Goal: Task Accomplishment & Management: Use online tool/utility

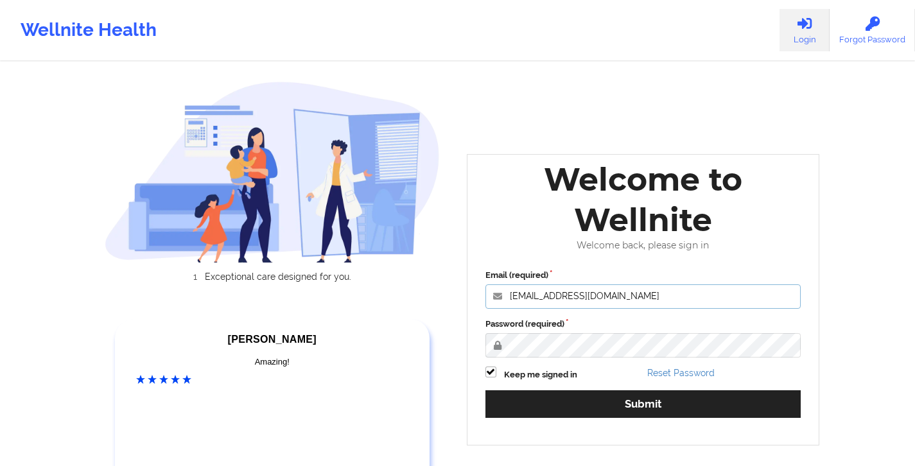
click at [440, 291] on input "[EMAIL_ADDRESS][DOMAIN_NAME]" at bounding box center [643, 296] width 316 height 24
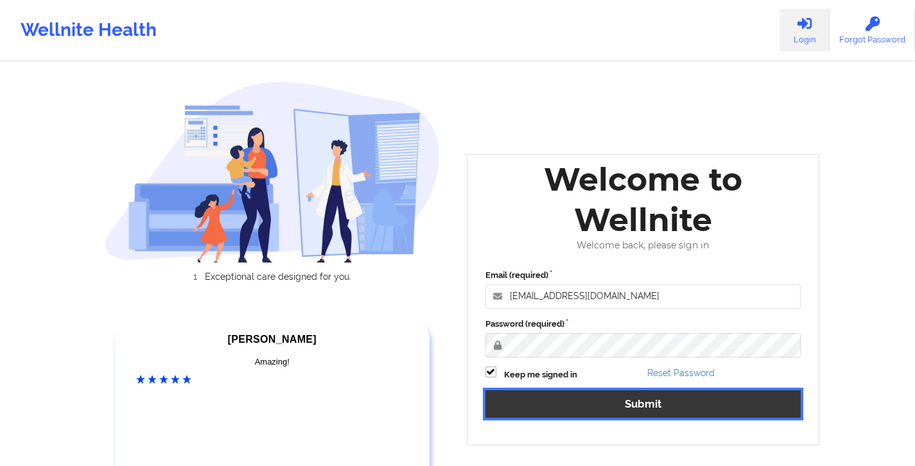
click at [440, 348] on button "Submit" at bounding box center [643, 404] width 316 height 28
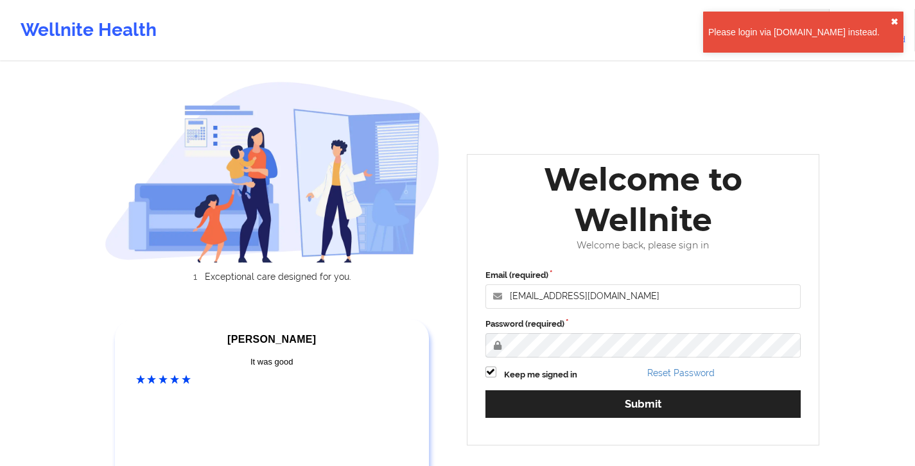
click at [440, 21] on button "✖︎" at bounding box center [894, 22] width 8 height 10
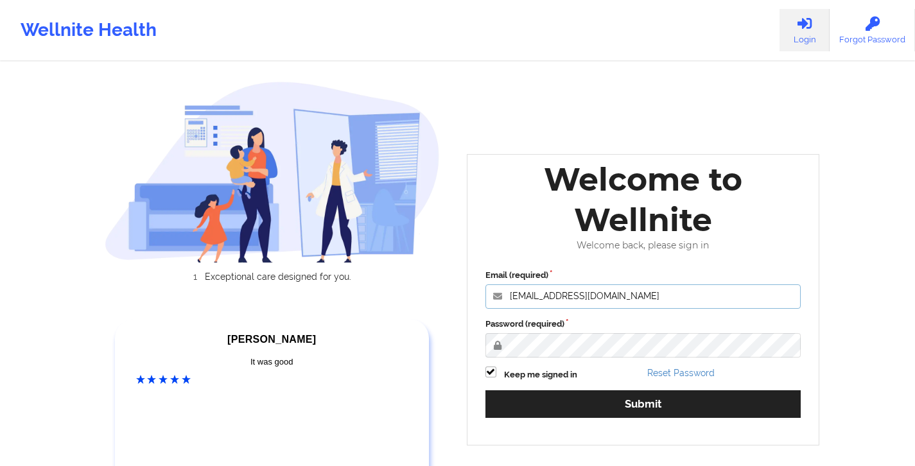
click at [440, 299] on input "[EMAIL_ADDRESS][DOMAIN_NAME]" at bounding box center [643, 296] width 316 height 24
drag, startPoint x: 599, startPoint y: 297, endPoint x: 643, endPoint y: 324, distance: 51.8
click at [440, 324] on div "Email (required) [EMAIL_ADDRESS][DOMAIN_NAME] Password (required) Keep me signe…" at bounding box center [643, 348] width 334 height 176
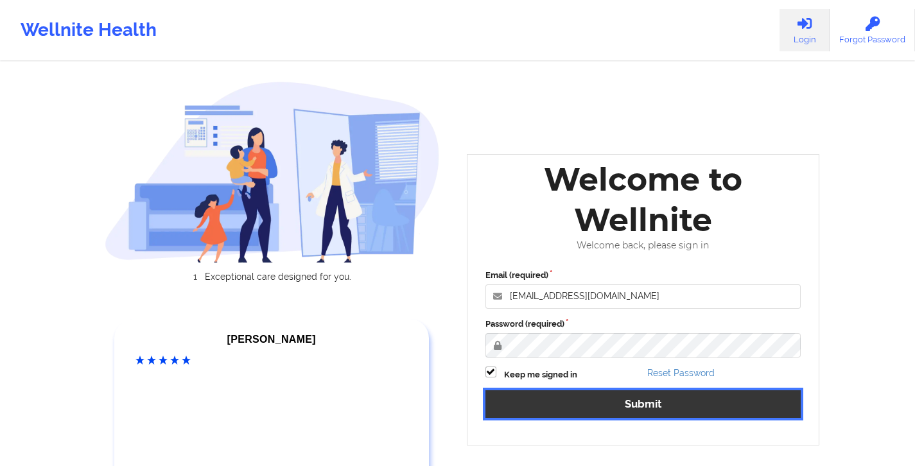
click at [440, 348] on button "Submit" at bounding box center [643, 404] width 316 height 28
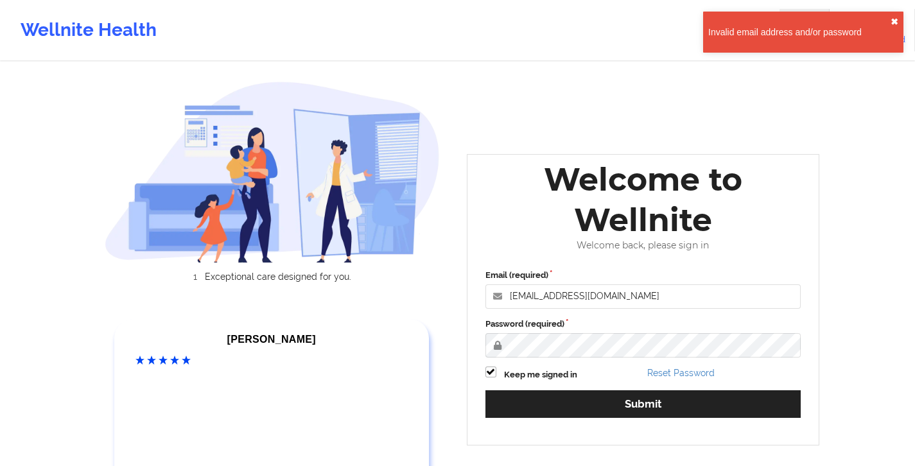
click at [440, 22] on button "✖︎" at bounding box center [894, 22] width 8 height 10
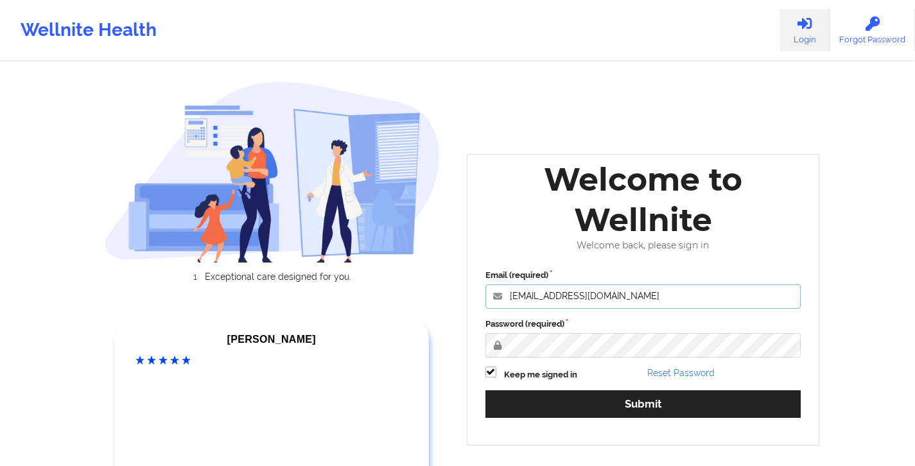
click at [440, 297] on input "[EMAIL_ADDRESS][DOMAIN_NAME]" at bounding box center [643, 296] width 316 height 24
type input "[EMAIL_ADDRESS][DOMAIN_NAME]"
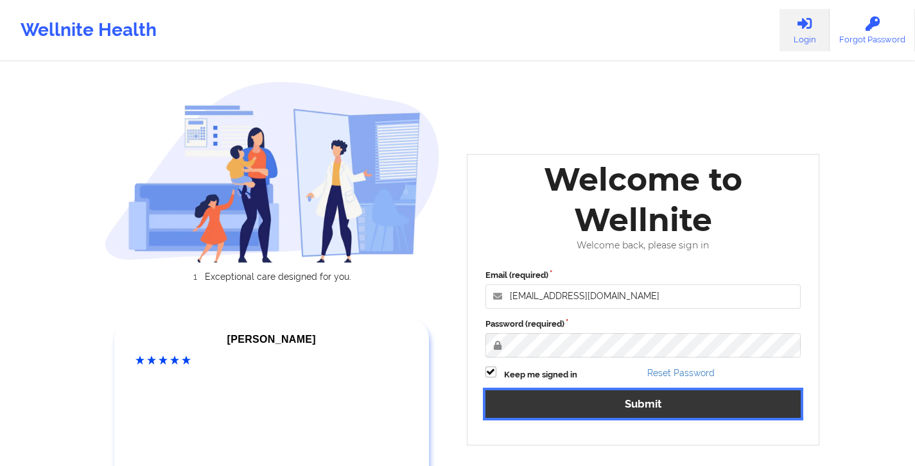
click at [440, 348] on button "Submit" at bounding box center [643, 404] width 316 height 28
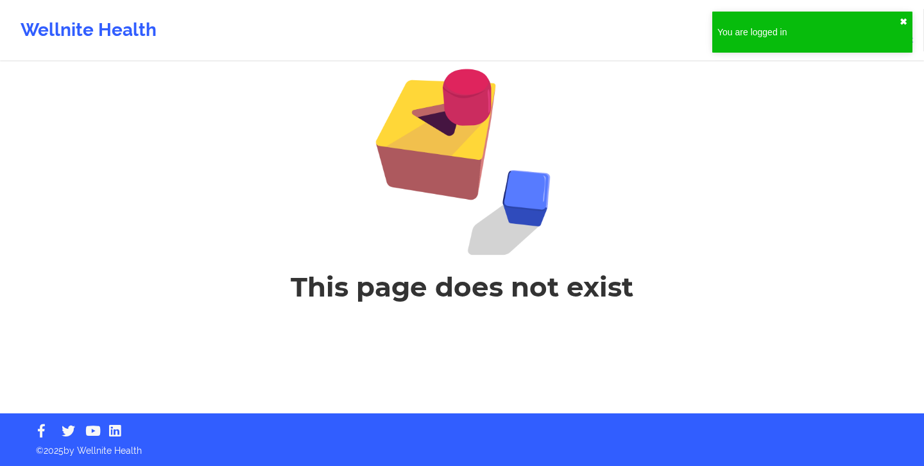
click at [440, 21] on button "✖︎" at bounding box center [904, 22] width 8 height 10
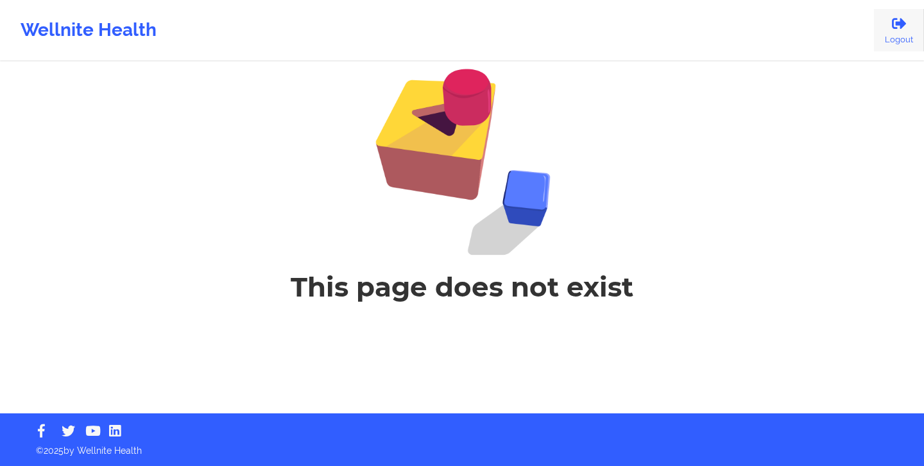
click at [440, 27] on icon at bounding box center [899, 24] width 17 height 14
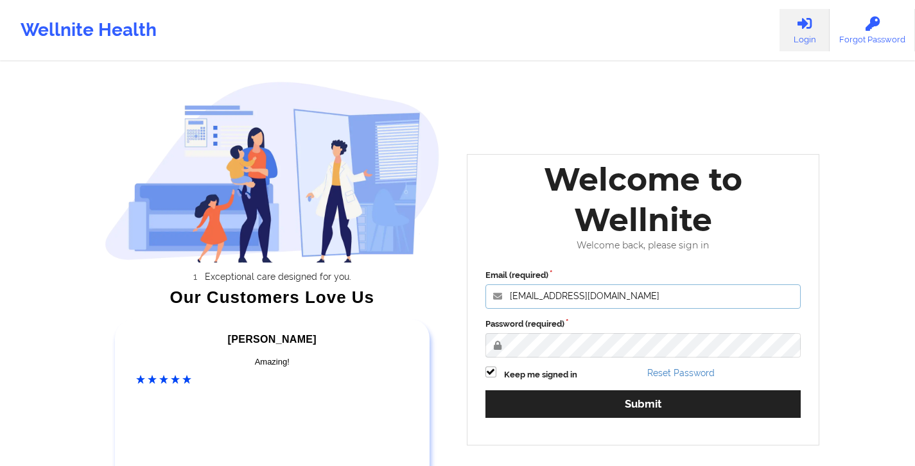
drag, startPoint x: 539, startPoint y: 299, endPoint x: 547, endPoint y: 301, distance: 9.2
click at [440, 299] on input "[EMAIL_ADDRESS][DOMAIN_NAME]" at bounding box center [643, 296] width 316 height 24
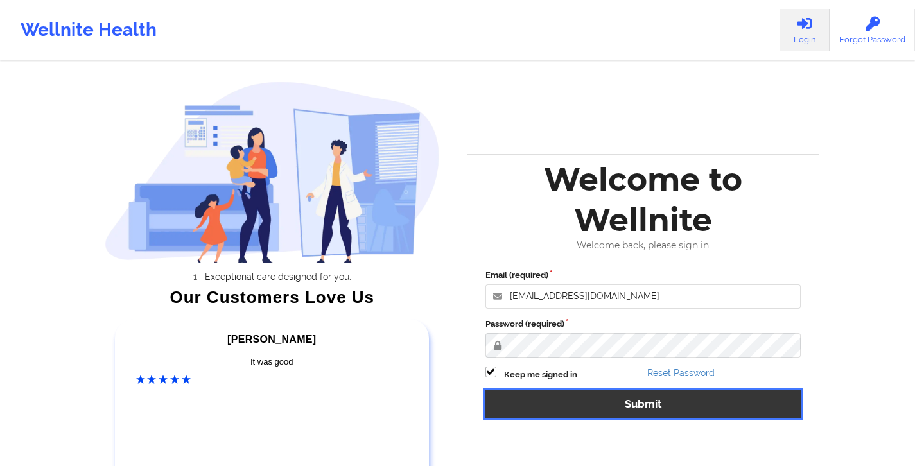
click at [440, 348] on button "Submit" at bounding box center [643, 404] width 316 height 28
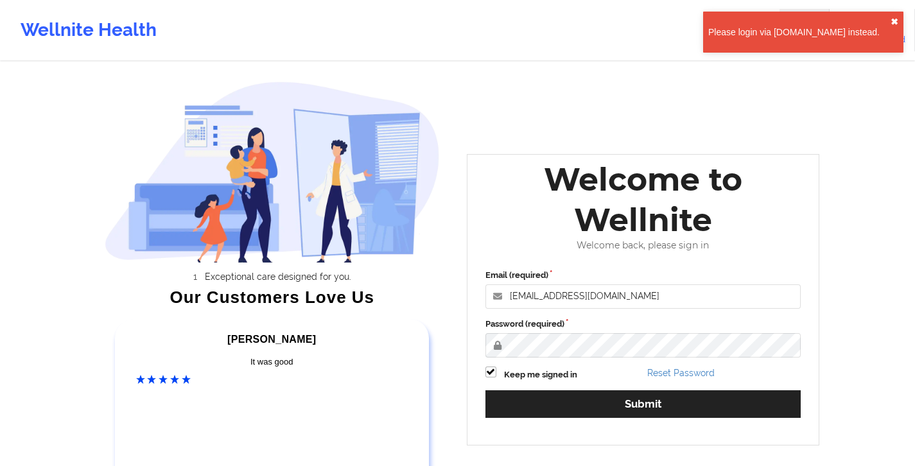
click at [440, 17] on button "✖︎" at bounding box center [894, 22] width 8 height 10
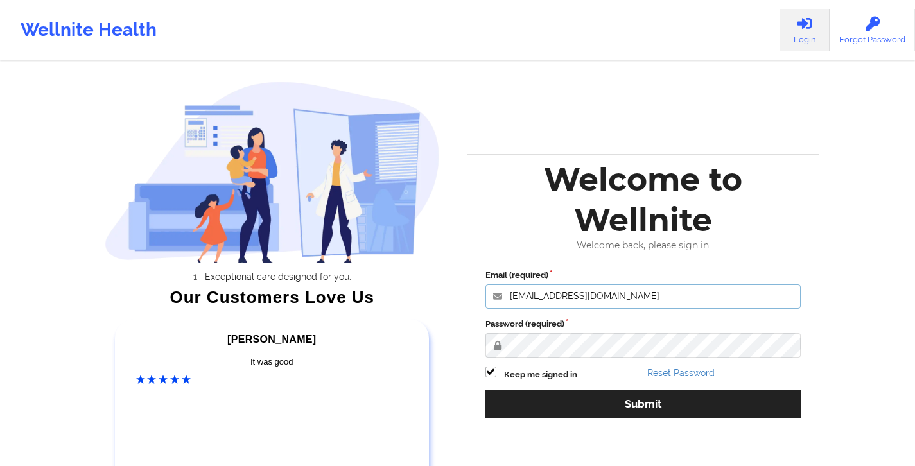
click at [440, 296] on input "[EMAIL_ADDRESS][DOMAIN_NAME]" at bounding box center [643, 296] width 316 height 24
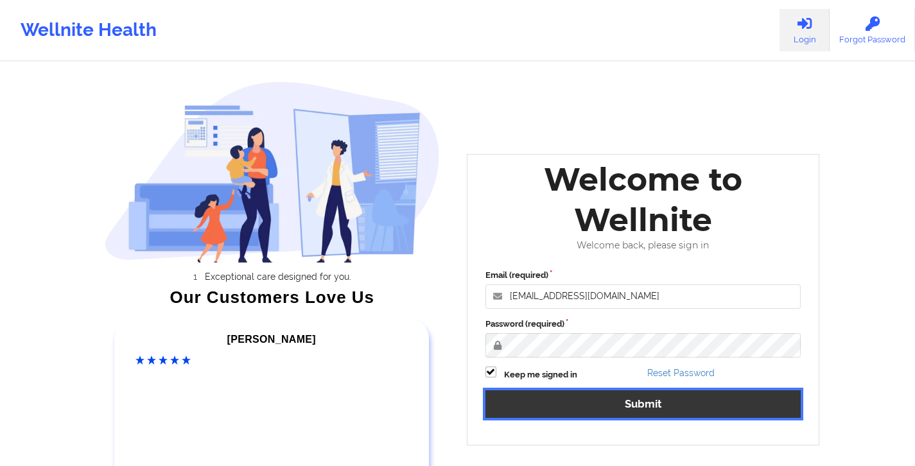
click at [440, 348] on button "Submit" at bounding box center [643, 404] width 316 height 28
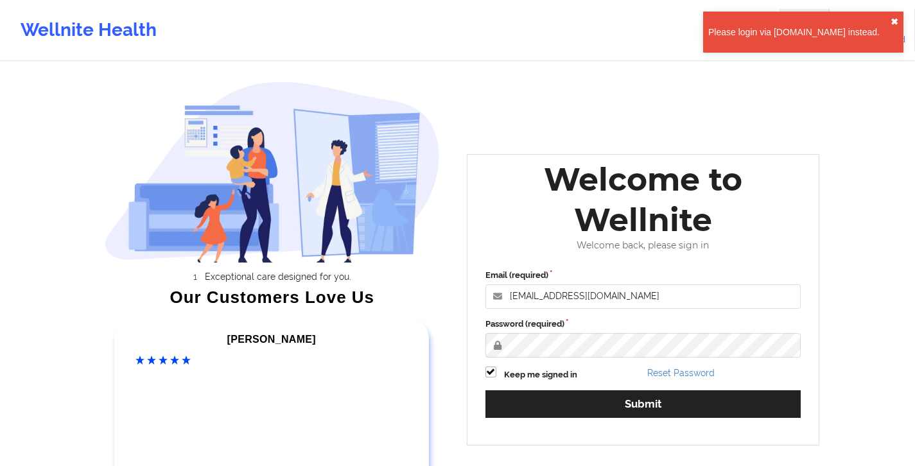
click at [440, 19] on button "✖︎" at bounding box center [894, 22] width 8 height 10
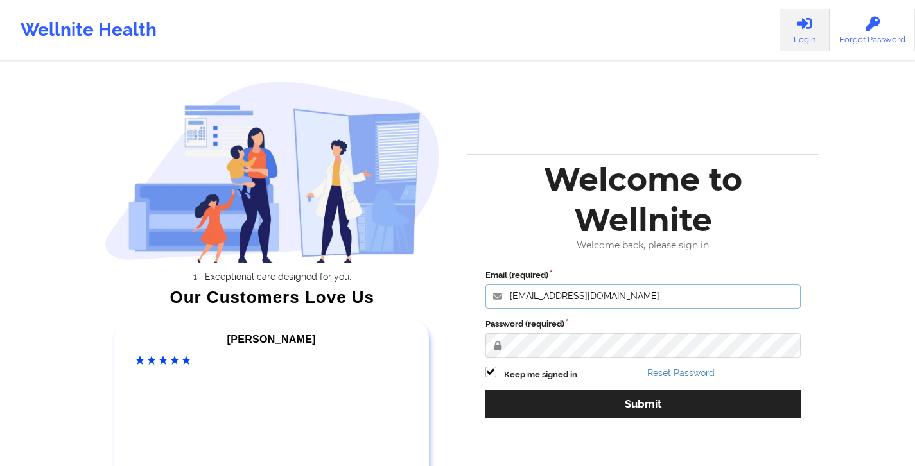
click at [440, 293] on input "[EMAIL_ADDRESS][DOMAIN_NAME]" at bounding box center [643, 296] width 316 height 24
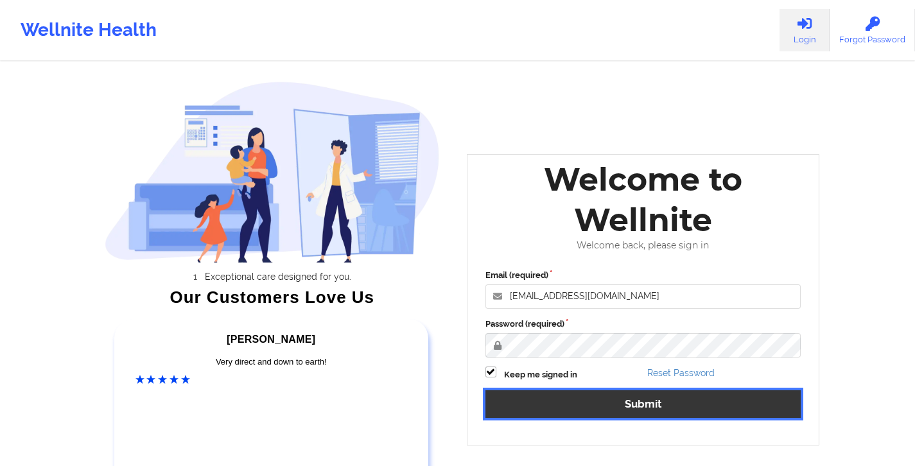
click at [440, 348] on button "Submit" at bounding box center [643, 404] width 316 height 28
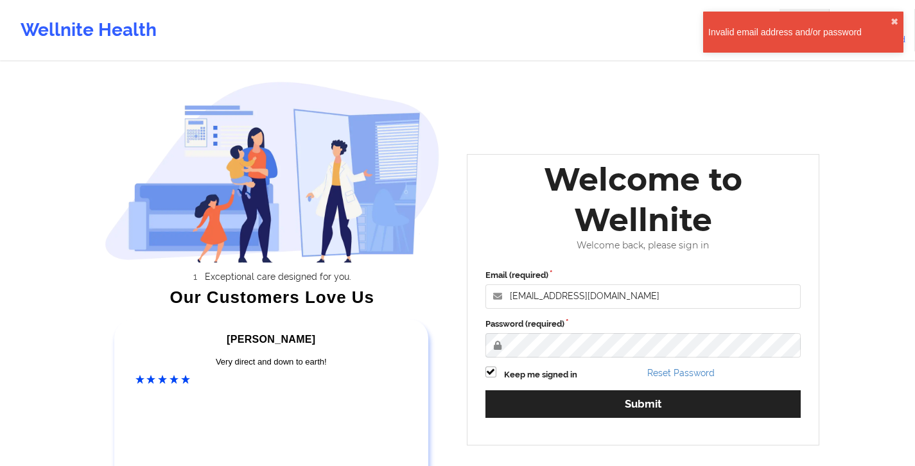
click at [440, 20] on div "Invalid email address and/or password ✖︎" at bounding box center [803, 32] width 200 height 41
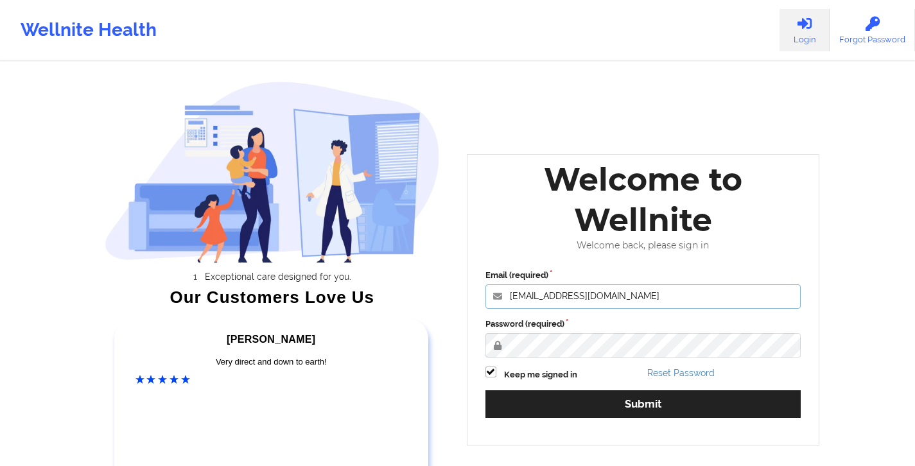
drag, startPoint x: 547, startPoint y: 297, endPoint x: 531, endPoint y: 297, distance: 15.4
click at [440, 297] on input "[EMAIL_ADDRESS][DOMAIN_NAME]" at bounding box center [643, 296] width 316 height 24
type input "[EMAIL_ADDRESS][DOMAIN_NAME]"
click at [440, 277] on label "Email (required)" at bounding box center [643, 275] width 316 height 13
click at [440, 284] on input "[EMAIL_ADDRESS][DOMAIN_NAME]" at bounding box center [643, 296] width 316 height 24
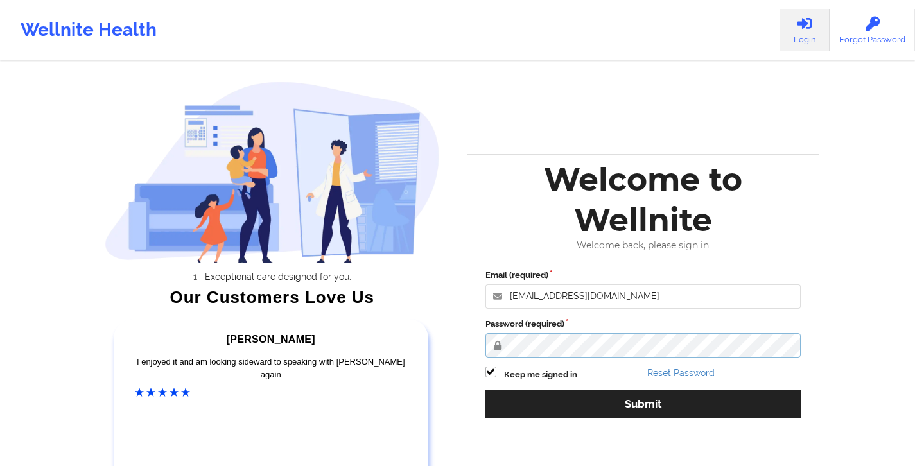
click at [440, 345] on div "Exceptional care designed for you. Our Customers Love Us [PERSON_NAME] C Amazin…" at bounding box center [457, 268] width 741 height 537
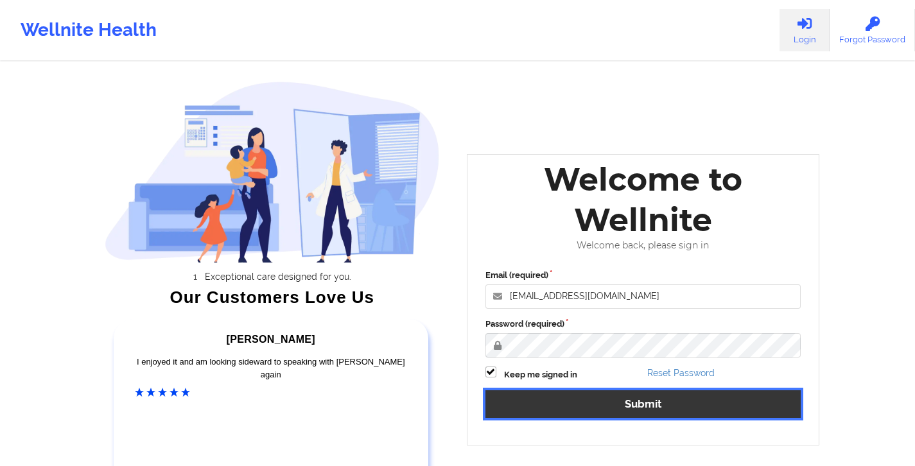
click at [440, 348] on button "Submit" at bounding box center [643, 404] width 316 height 28
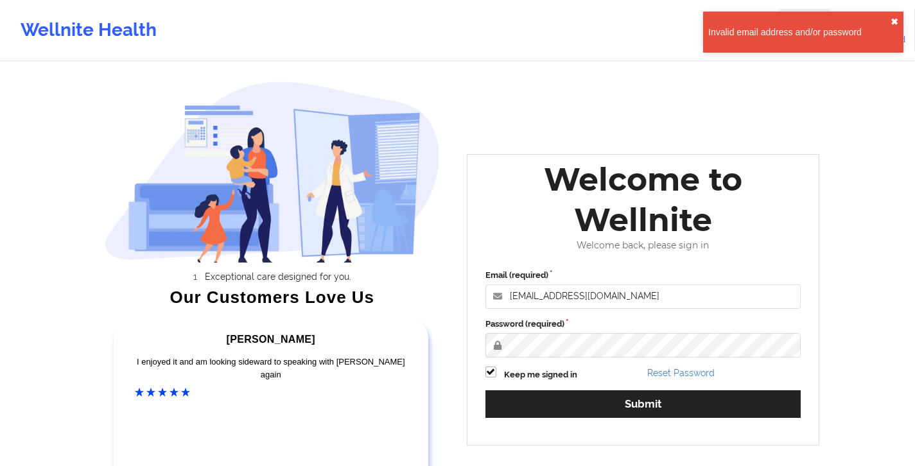
click at [440, 18] on button "✖︎" at bounding box center [894, 22] width 8 height 10
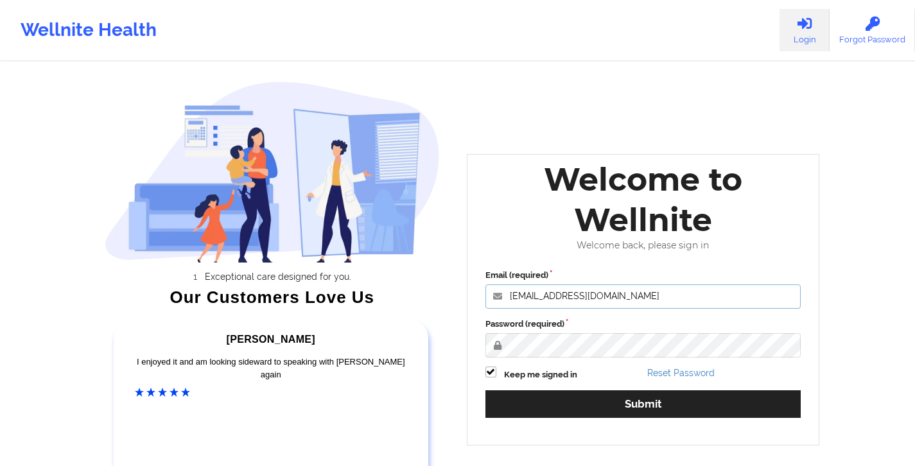
click at [440, 285] on input "[EMAIL_ADDRESS][DOMAIN_NAME]" at bounding box center [643, 296] width 316 height 24
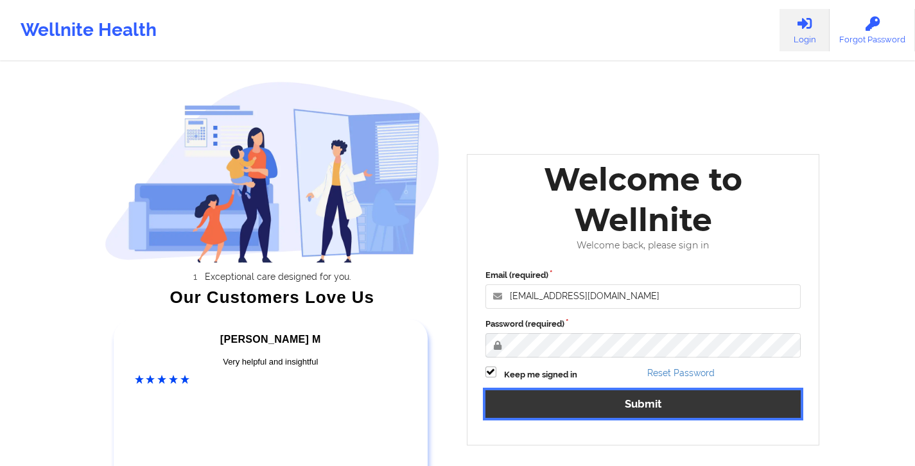
click at [440, 348] on button "Submit" at bounding box center [643, 404] width 316 height 28
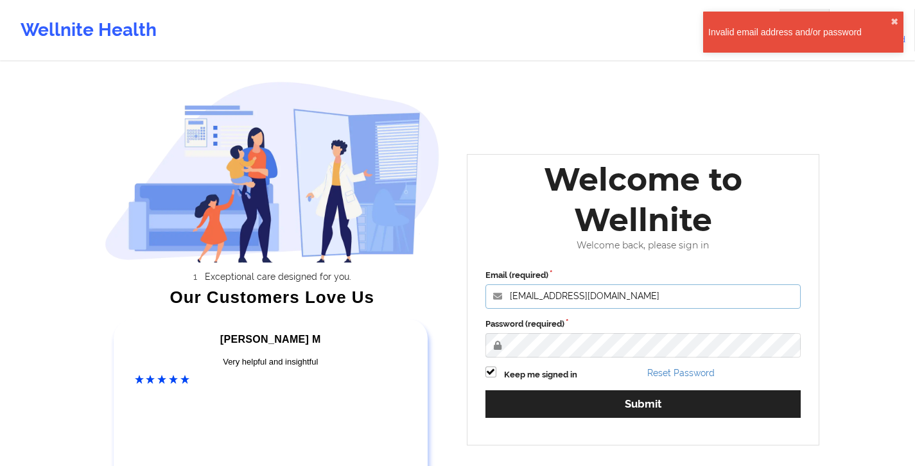
click at [440, 301] on input "[EMAIL_ADDRESS][DOMAIN_NAME]" at bounding box center [643, 296] width 316 height 24
click at [440, 348] on link "Reset Password" at bounding box center [680, 373] width 67 height 10
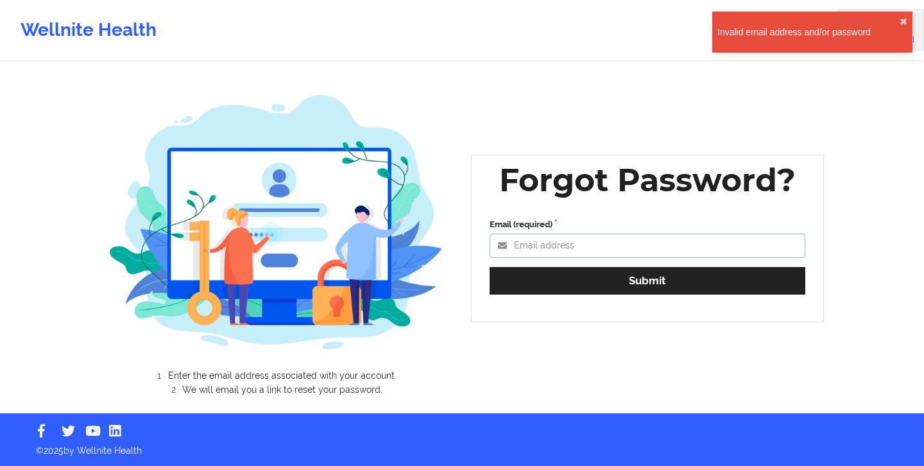
click at [440, 241] on input "Email (required)" at bounding box center [648, 246] width 316 height 24
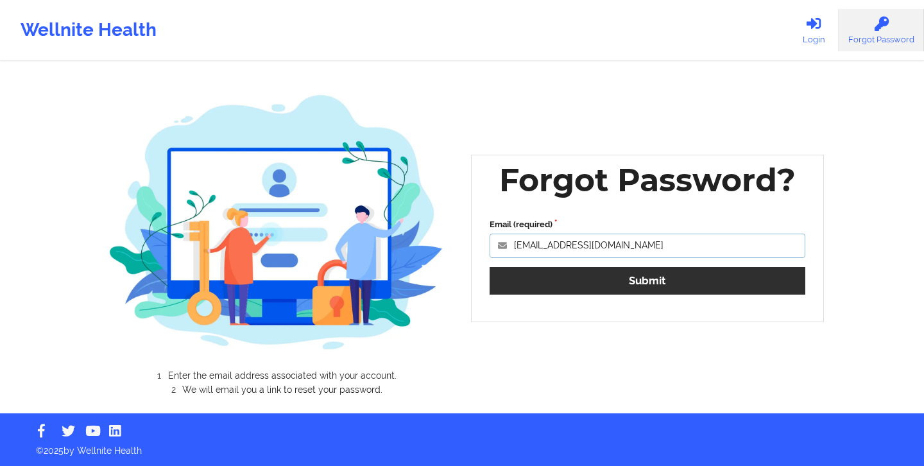
type input "[EMAIL_ADDRESS][DOMAIN_NAME]"
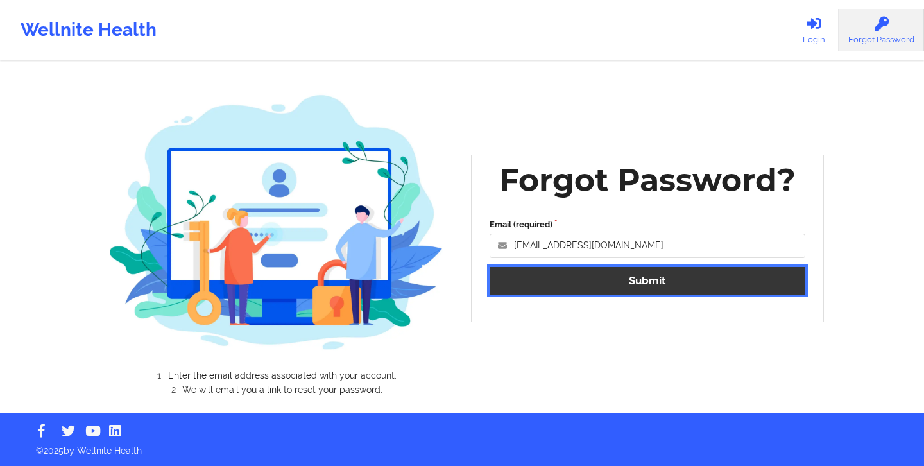
click at [440, 283] on button "Submit" at bounding box center [648, 281] width 316 height 28
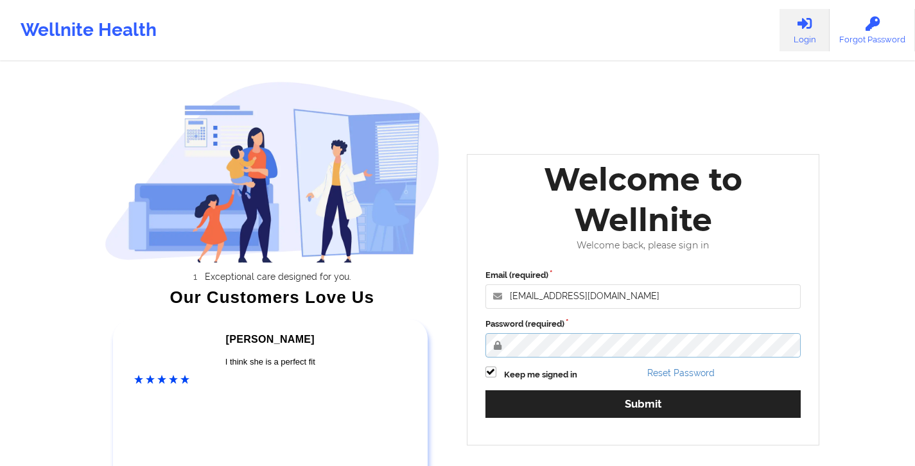
click at [438, 334] on div "Exceptional care designed for you. Our Customers Love Us [PERSON_NAME] C Amazin…" at bounding box center [457, 268] width 741 height 537
click at [440, 348] on button "Submit" at bounding box center [643, 404] width 316 height 28
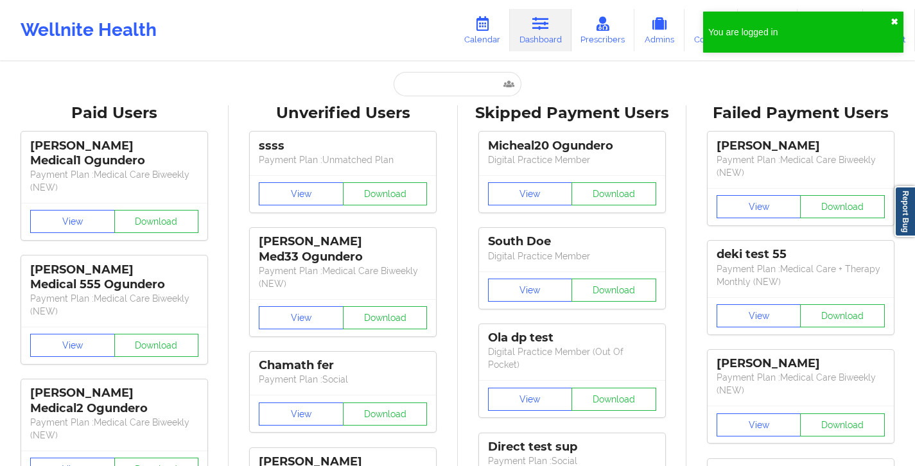
click at [440, 21] on button "✖︎" at bounding box center [894, 22] width 8 height 10
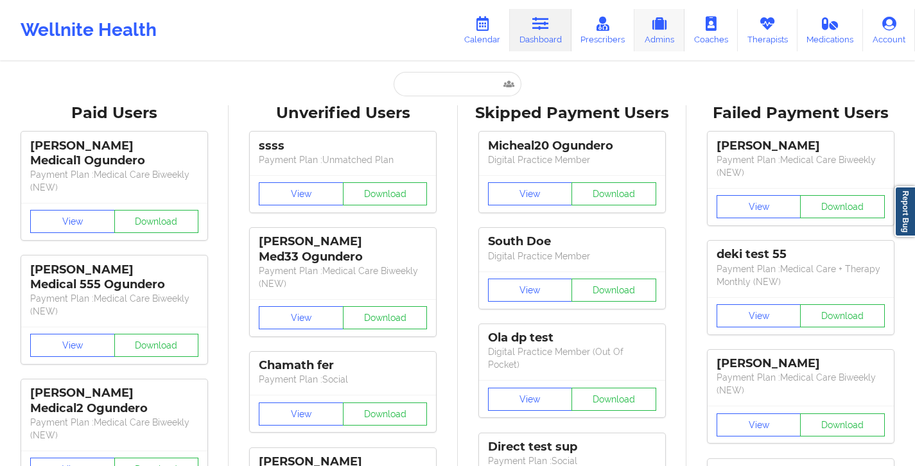
click at [440, 28] on icon at bounding box center [659, 24] width 17 height 14
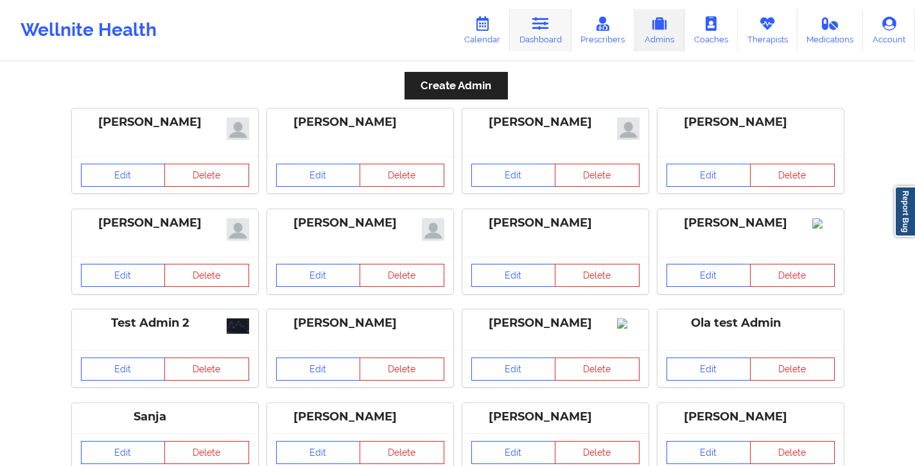
click at [440, 30] on link "Dashboard" at bounding box center [541, 30] width 62 height 42
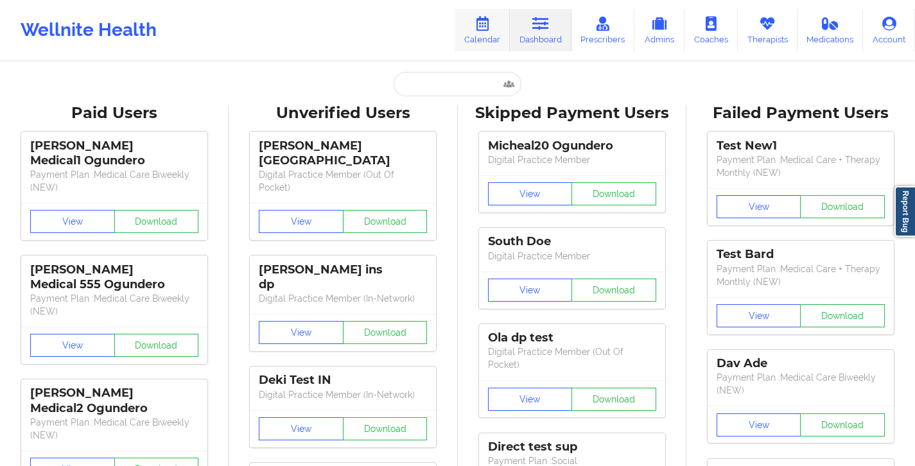
click at [440, 28] on icon at bounding box center [482, 24] width 17 height 14
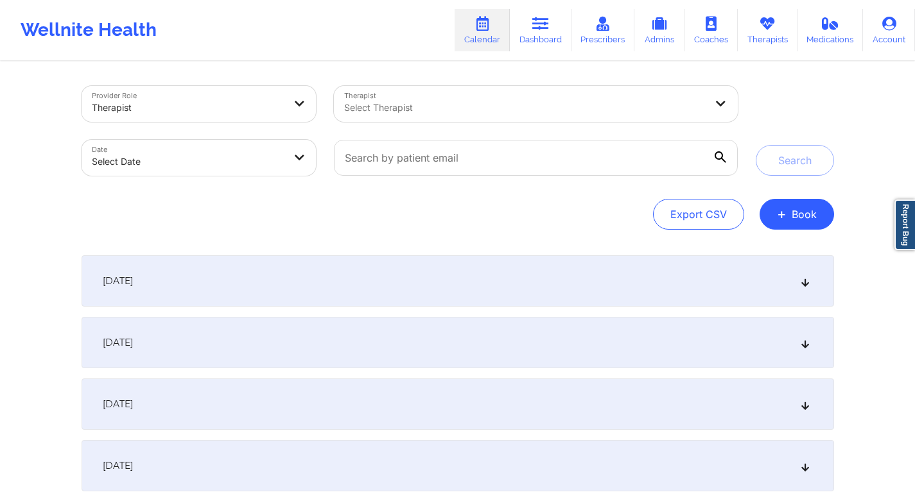
click at [233, 218] on div "Export CSV + Book" at bounding box center [458, 214] width 752 height 31
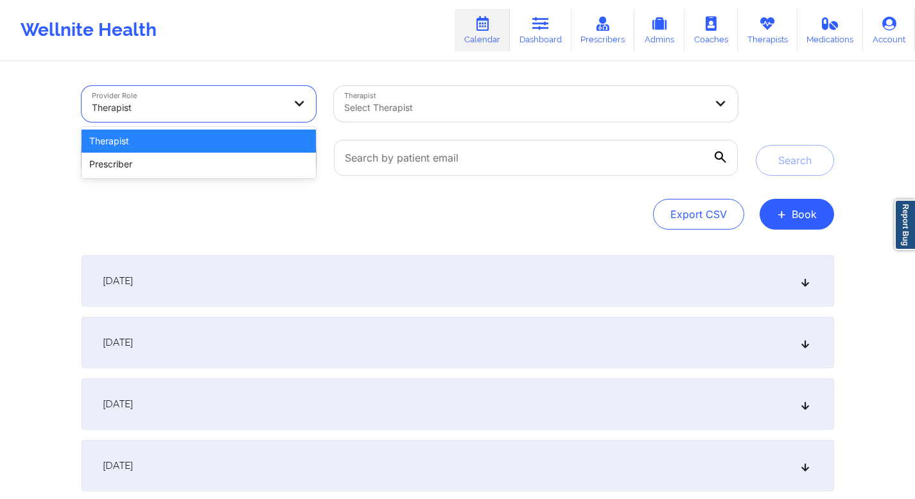
click at [270, 112] on div at bounding box center [188, 107] width 193 height 15
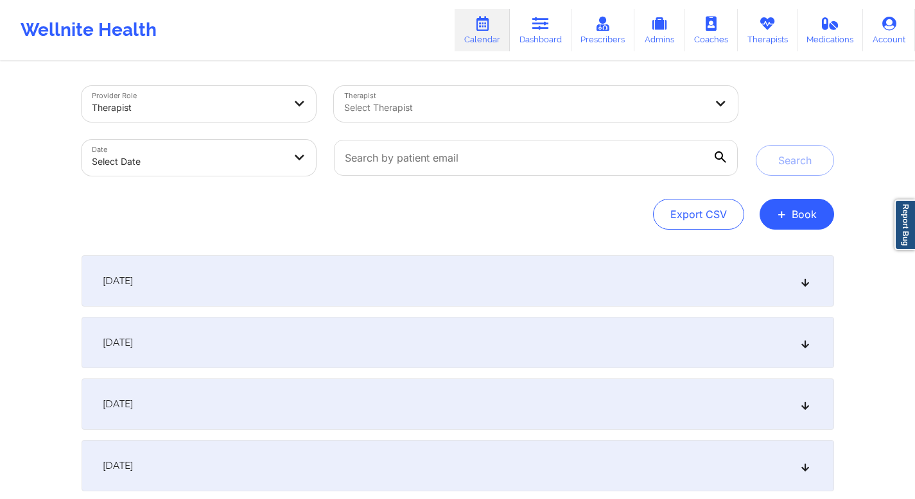
click at [440, 221] on div "Export CSV + Book" at bounding box center [458, 214] width 752 height 31
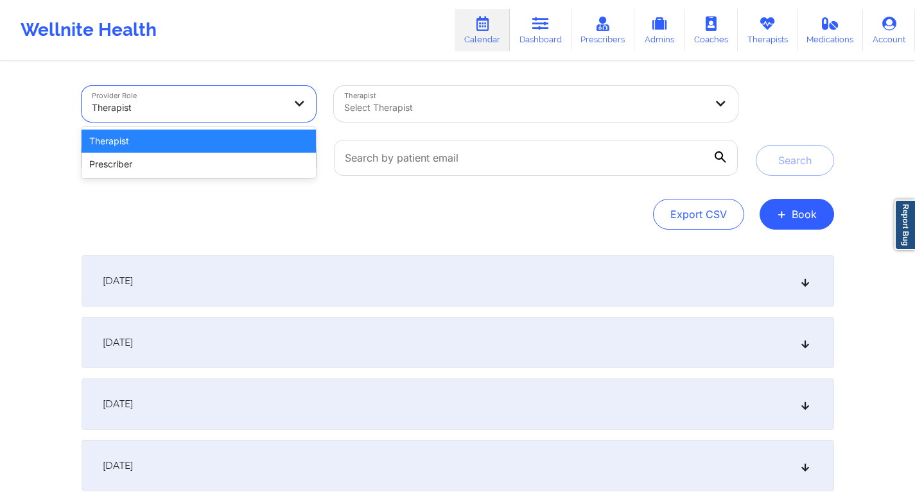
click at [252, 114] on div at bounding box center [188, 107] width 193 height 15
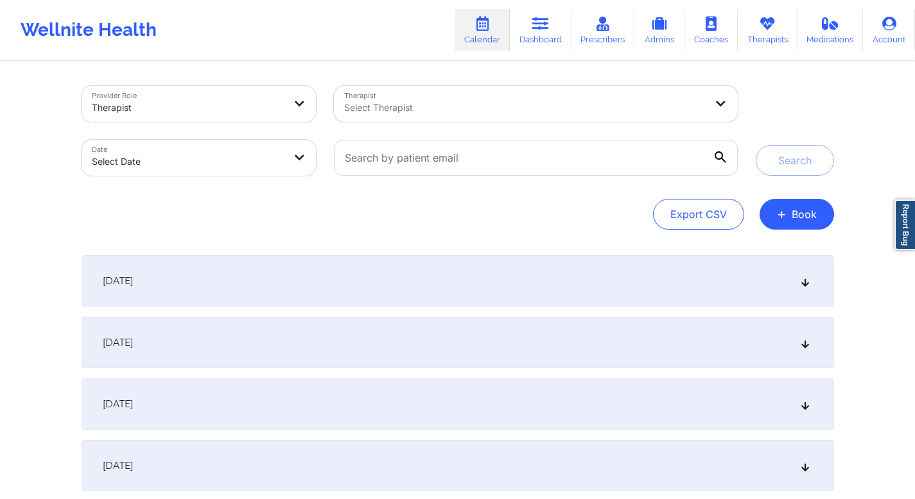
click at [384, 232] on div "Provider Role Therapist Therapist Select Therapist Date Select Date Search Expo…" at bounding box center [458, 355] width 770 height 585
select select "2025-8"
select select "2025-9"
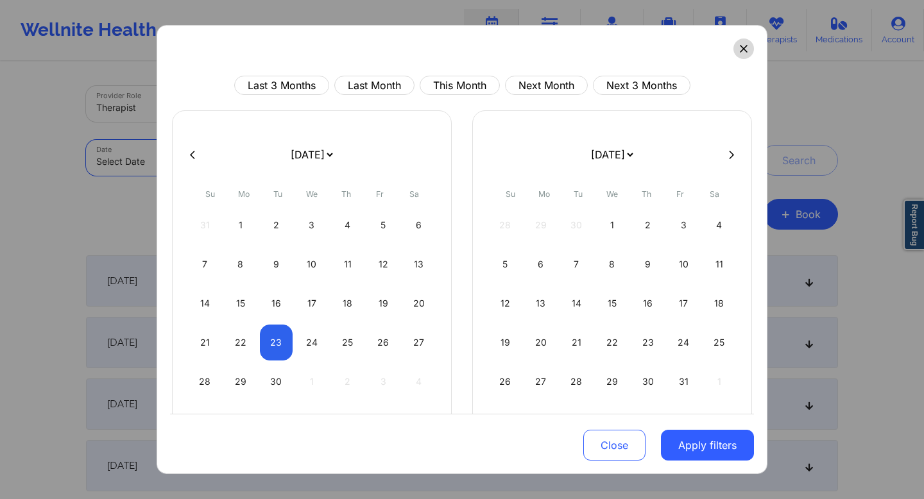
click at [440, 50] on button at bounding box center [744, 49] width 21 height 21
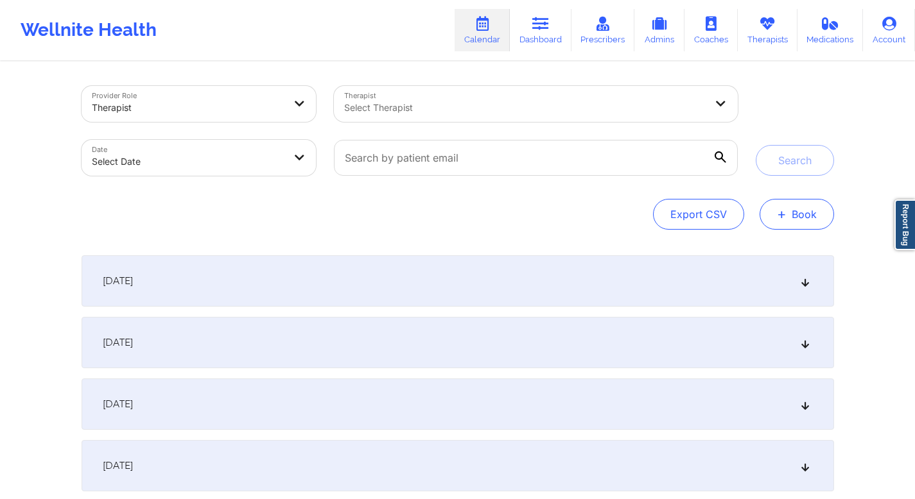
click at [440, 209] on button "+ Book" at bounding box center [796, 214] width 74 height 31
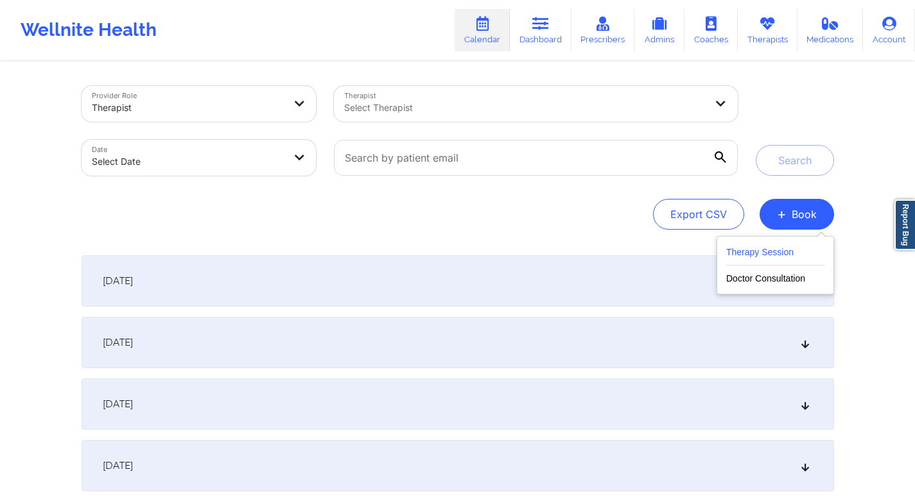
click at [440, 254] on button "Therapy Session" at bounding box center [775, 255] width 98 height 21
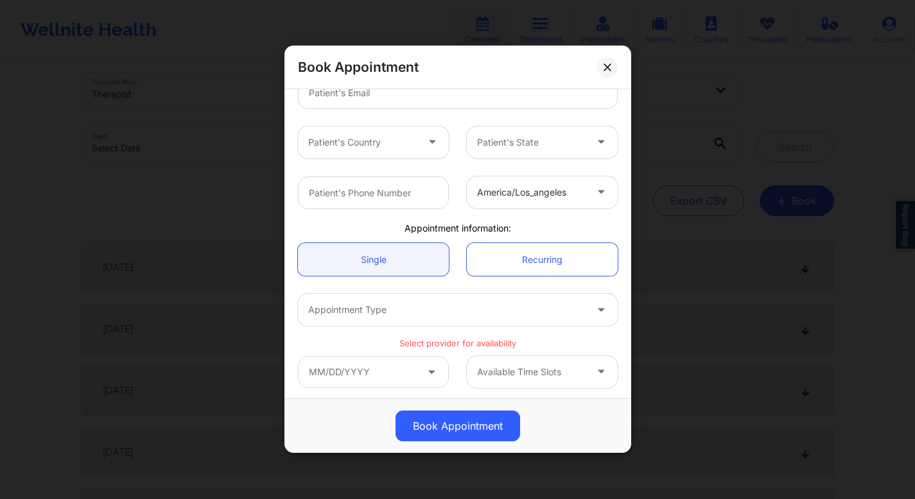
scroll to position [247, 0]
click at [379, 315] on div at bounding box center [446, 307] width 277 height 15
click at [439, 308] on div at bounding box center [446, 307] width 277 height 15
click at [420, 348] on input "text" at bounding box center [373, 370] width 151 height 32
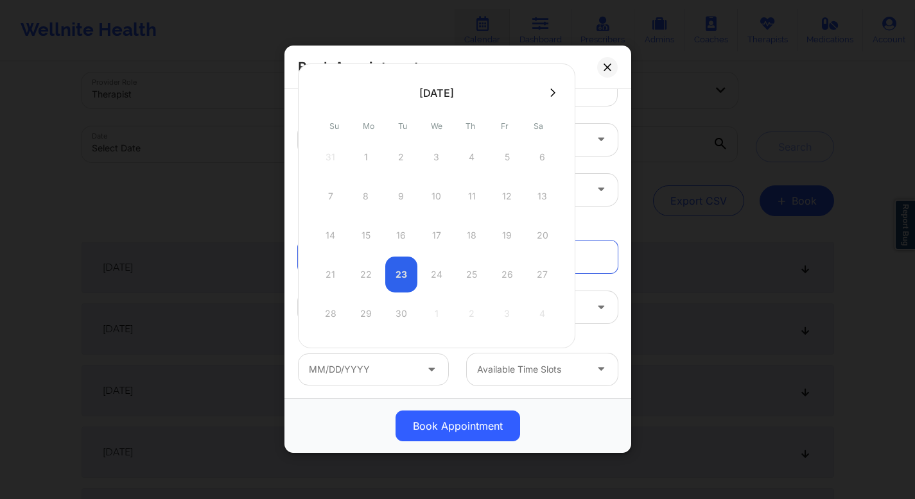
click at [440, 277] on div "Single Recurring" at bounding box center [458, 257] width 338 height 51
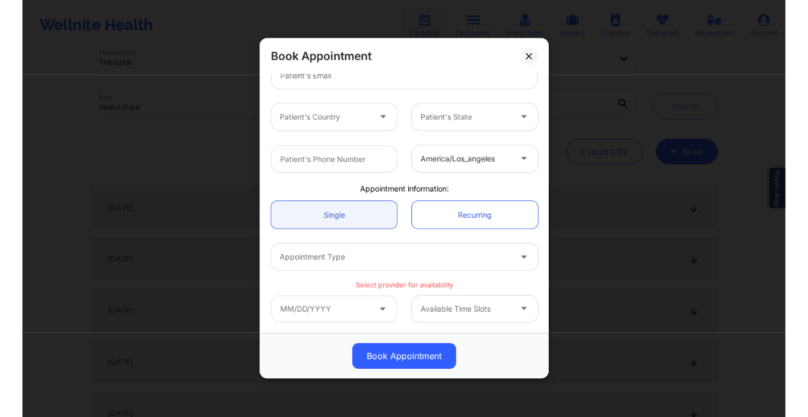
scroll to position [49, 0]
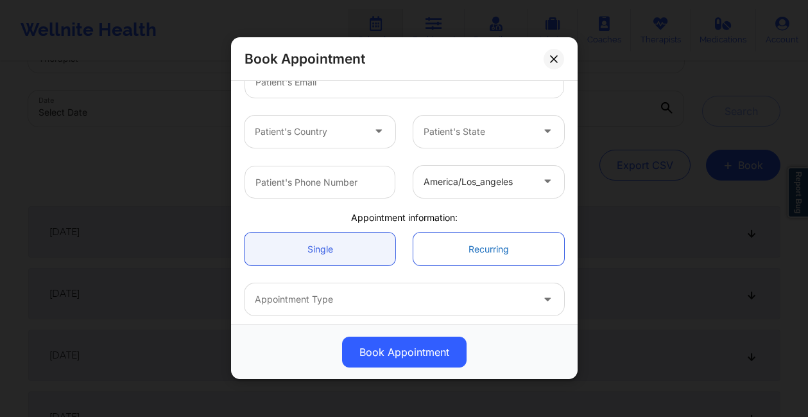
click at [440, 252] on link "Recurring" at bounding box center [488, 249] width 151 height 33
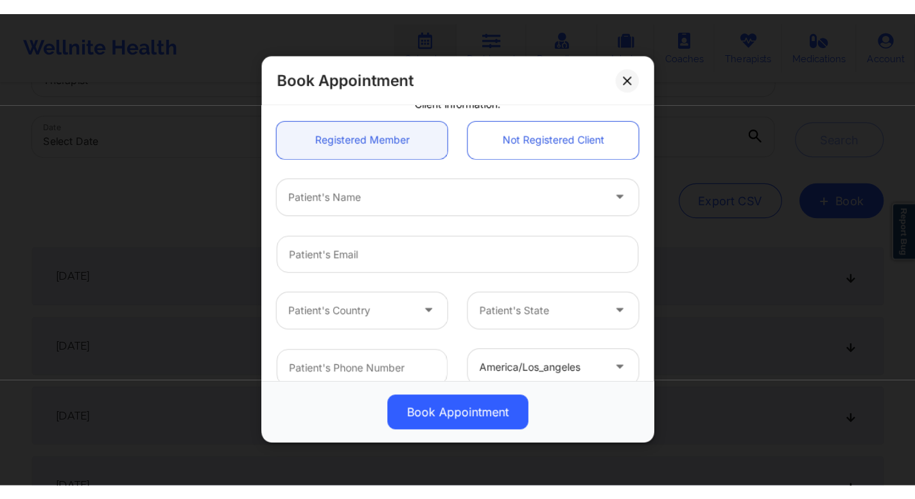
scroll to position [57, 0]
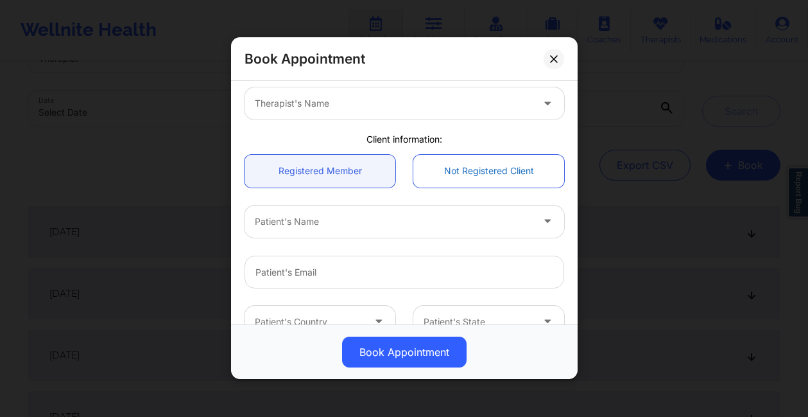
click at [440, 175] on link "Not Registered Client" at bounding box center [488, 171] width 151 height 33
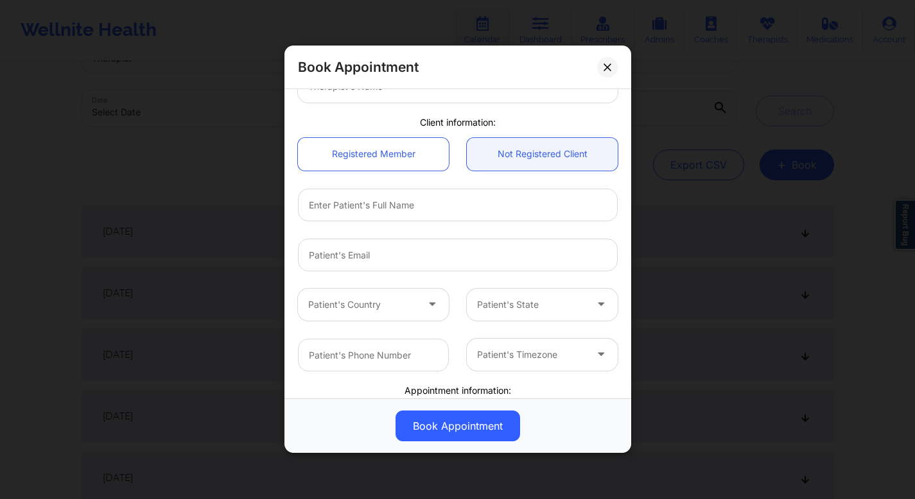
scroll to position [80, 0]
click at [383, 153] on link "Registered Member" at bounding box center [373, 157] width 151 height 33
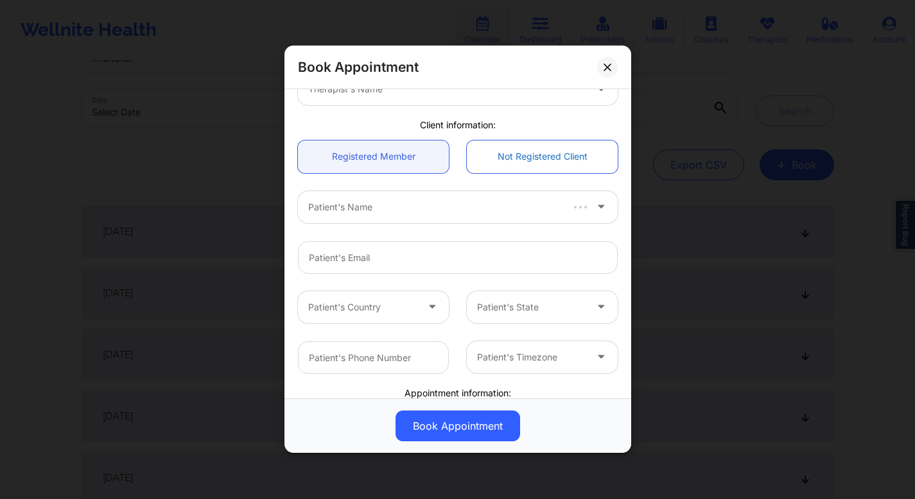
click at [440, 154] on link "Not Registered Client" at bounding box center [542, 157] width 151 height 33
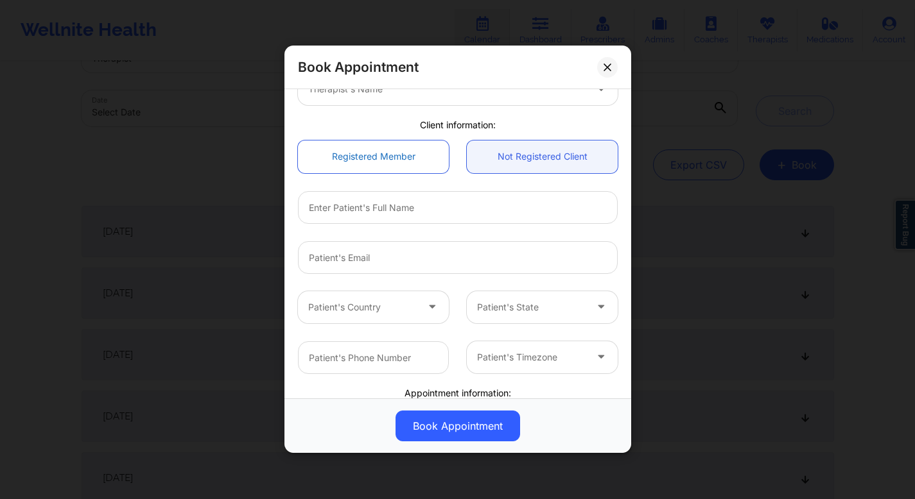
click at [376, 156] on link "Registered Member" at bounding box center [373, 157] width 151 height 33
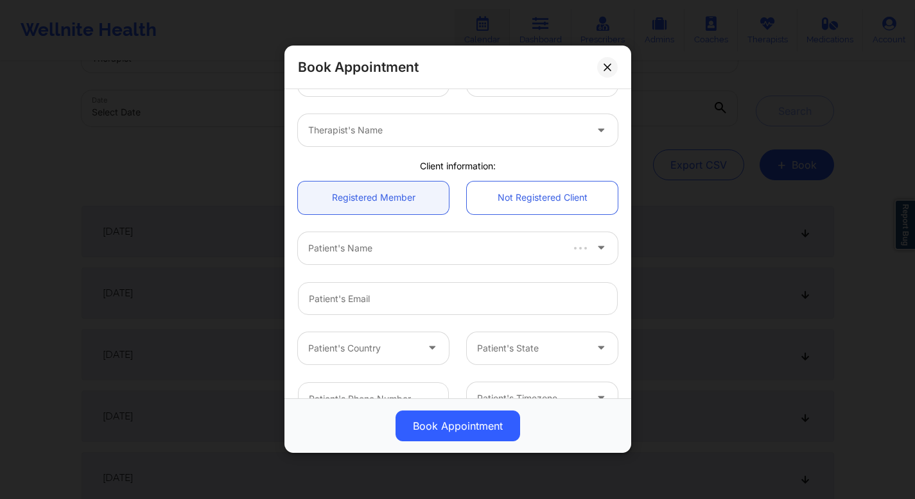
scroll to position [0, 0]
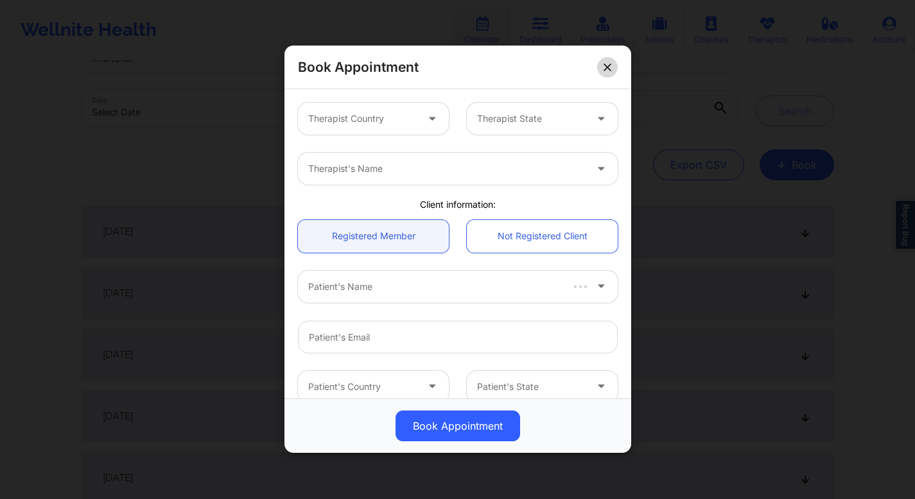
click at [440, 70] on button at bounding box center [607, 67] width 21 height 21
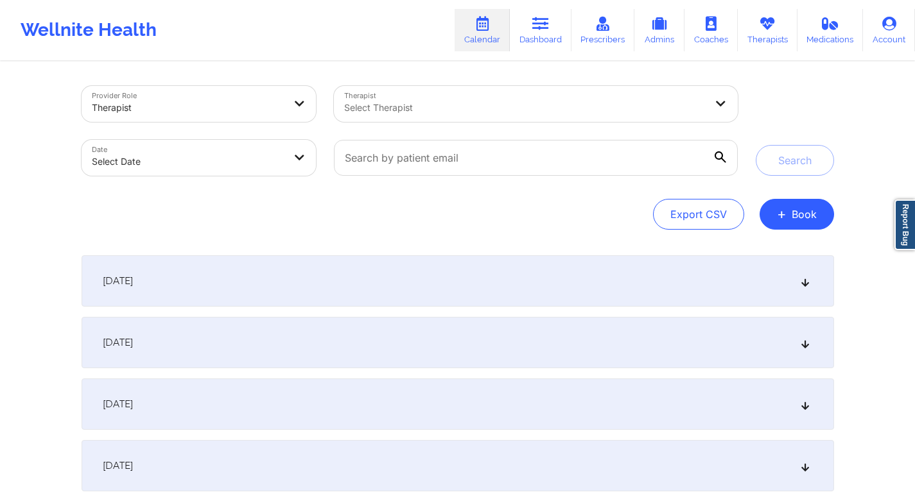
click at [440, 280] on icon at bounding box center [804, 281] width 11 height 9
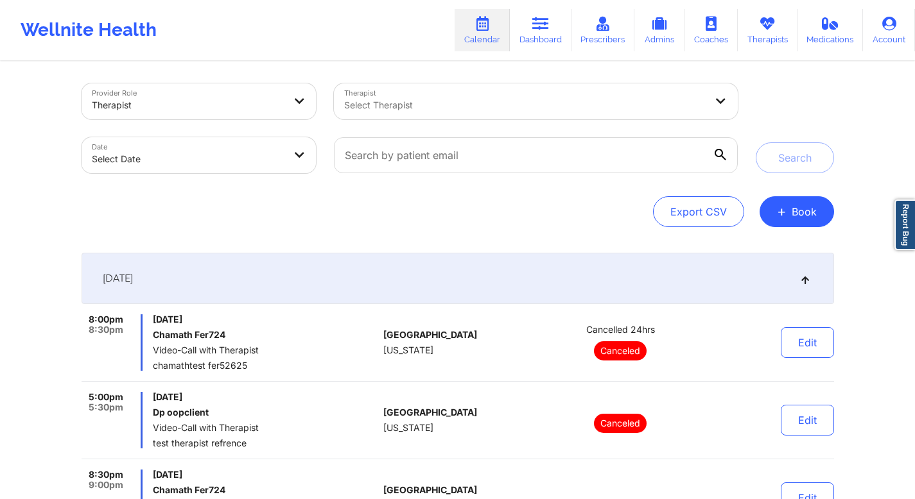
scroll to position [96, 0]
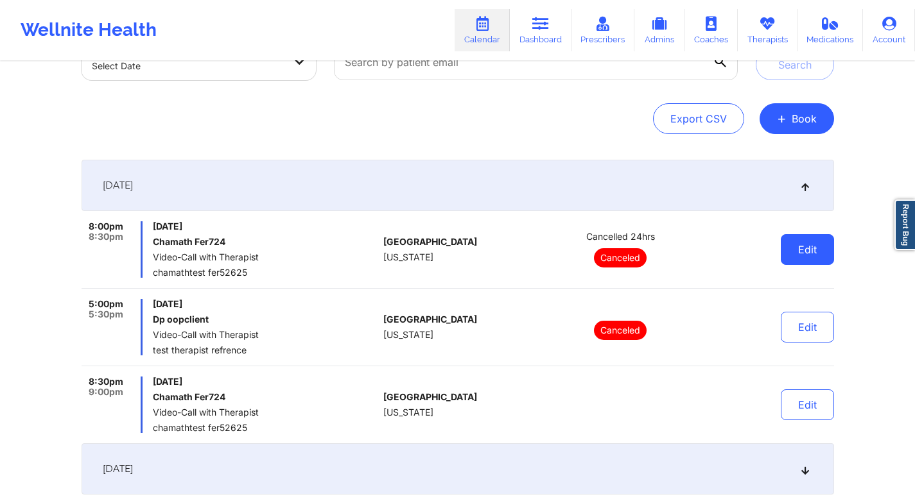
click at [440, 246] on button "Edit" at bounding box center [806, 249] width 53 height 31
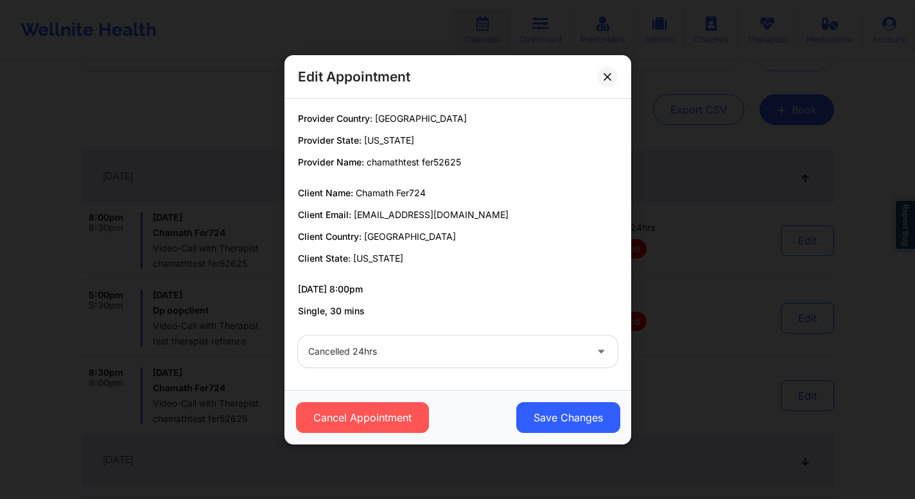
scroll to position [116, 0]
click at [440, 75] on icon at bounding box center [607, 77] width 8 height 8
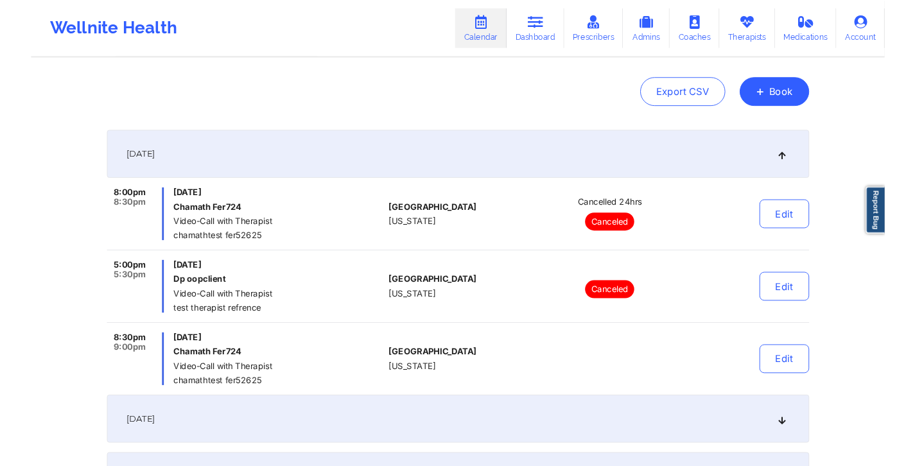
scroll to position [0, 0]
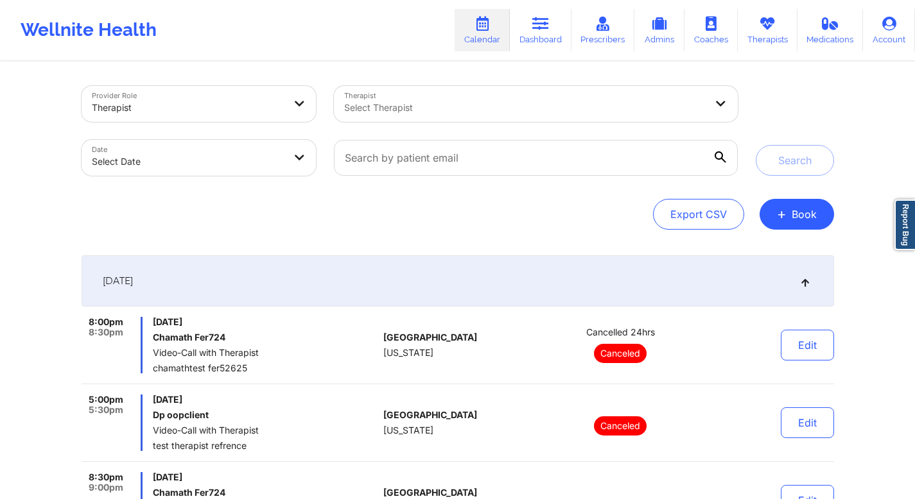
click at [266, 111] on div at bounding box center [188, 107] width 193 height 15
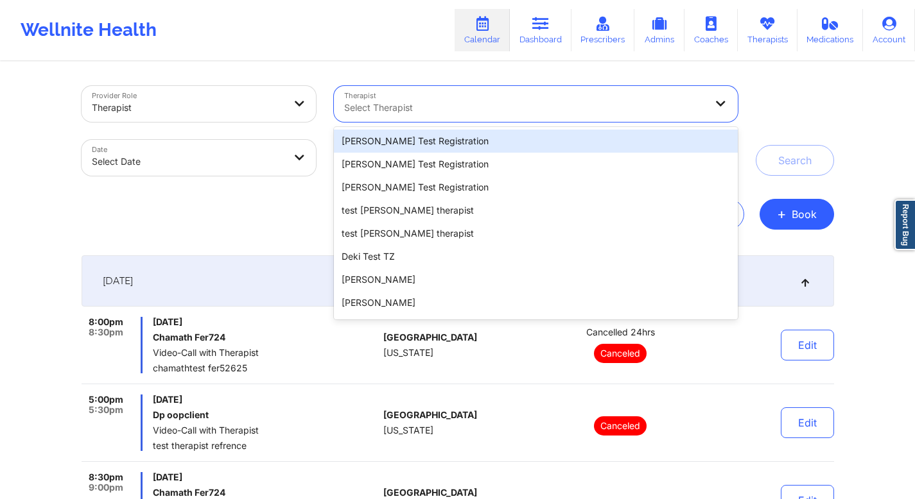
click at [399, 101] on div at bounding box center [524, 107] width 361 height 15
click at [322, 125] on div "Provider Role Therapist" at bounding box center [199, 104] width 253 height 54
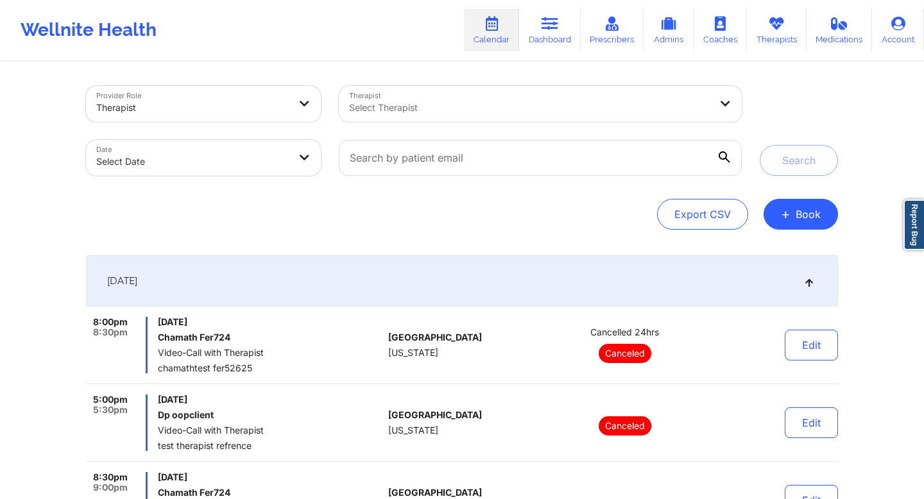
click at [279, 159] on body "Wellnite Health Calendar Dashboard Prescribers Admins Coaches Therapists Medica…" at bounding box center [462, 249] width 924 height 499
select select "2025-8"
select select "2025-9"
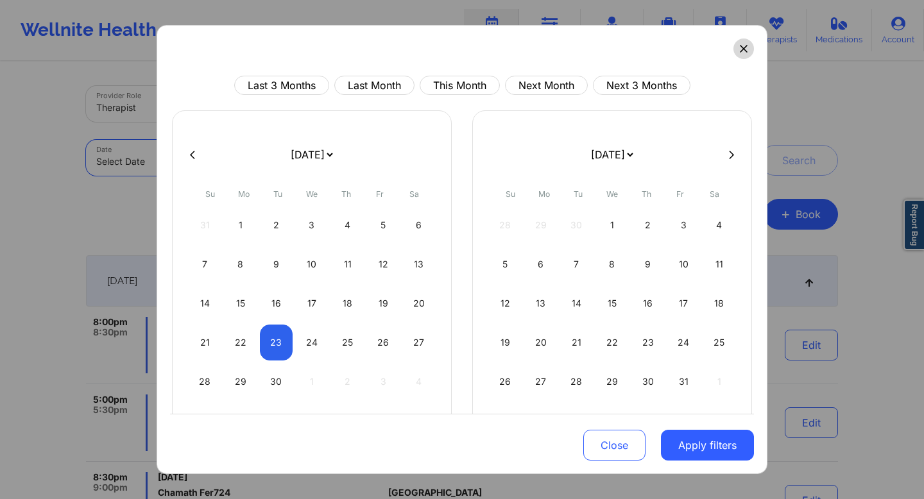
click at [440, 52] on button at bounding box center [744, 49] width 21 height 21
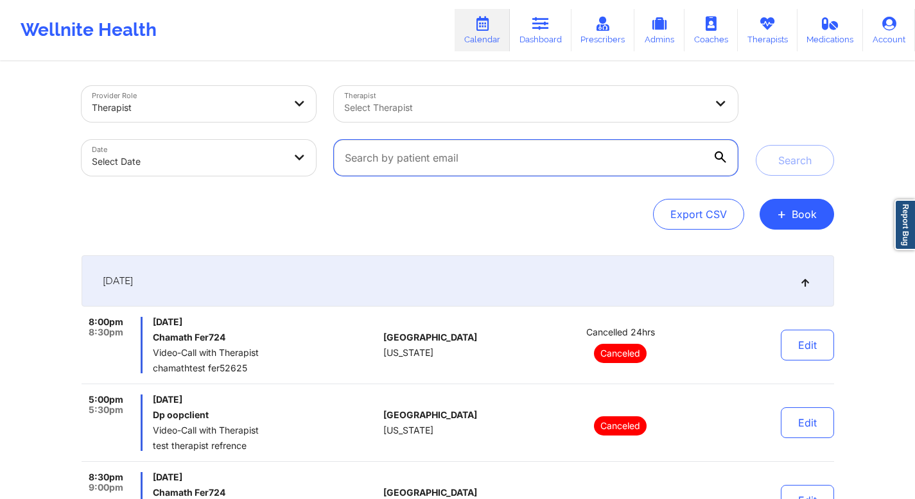
click at [440, 166] on input "text" at bounding box center [535, 158] width 403 height 36
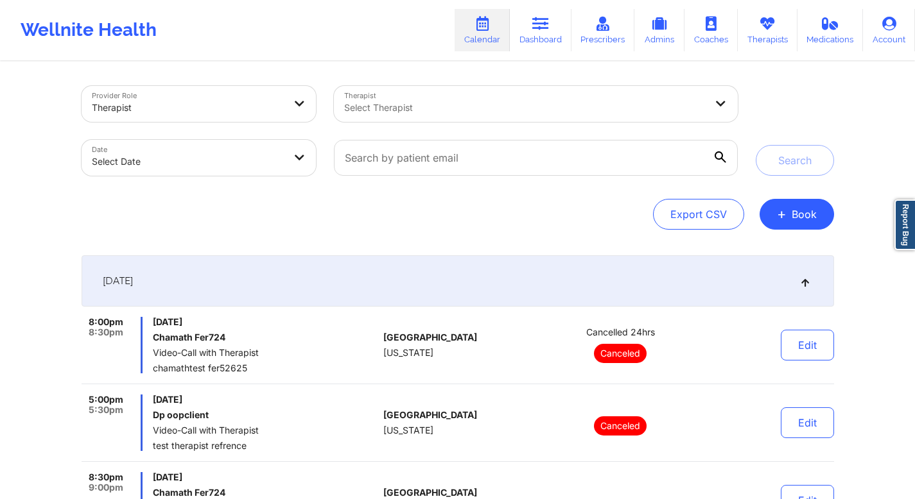
click at [440, 206] on div "Export CSV + Book" at bounding box center [458, 214] width 752 height 31
click at [440, 218] on button "+ Book" at bounding box center [796, 214] width 74 height 31
click at [440, 248] on button "Therapy Session" at bounding box center [775, 255] width 98 height 21
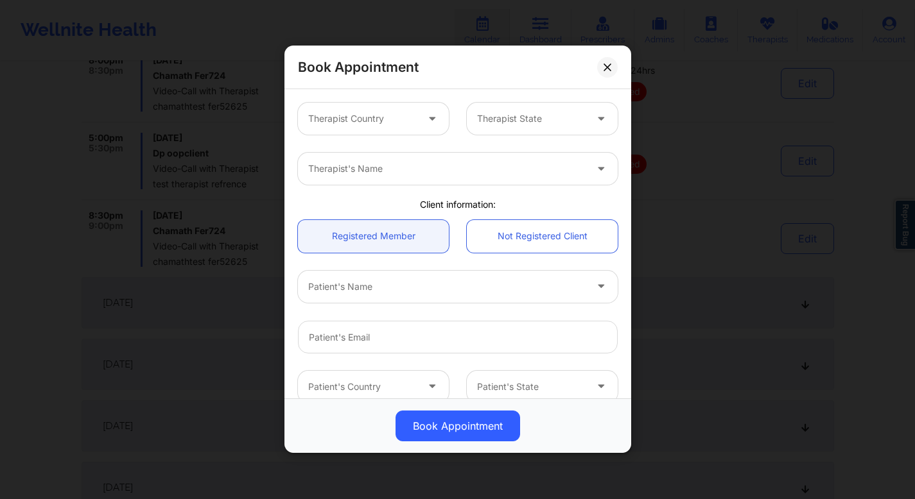
scroll to position [179, 0]
click at [440, 67] on icon at bounding box center [606, 67] width 7 height 7
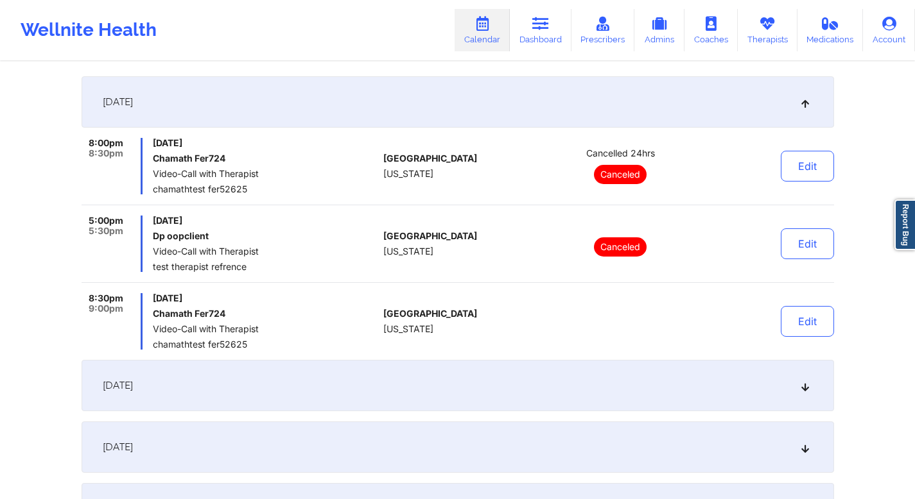
click at [440, 104] on icon at bounding box center [804, 102] width 11 height 9
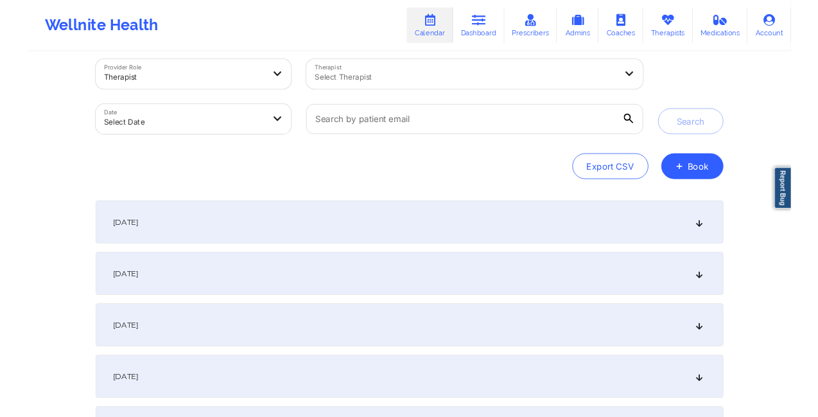
scroll to position [0, 0]
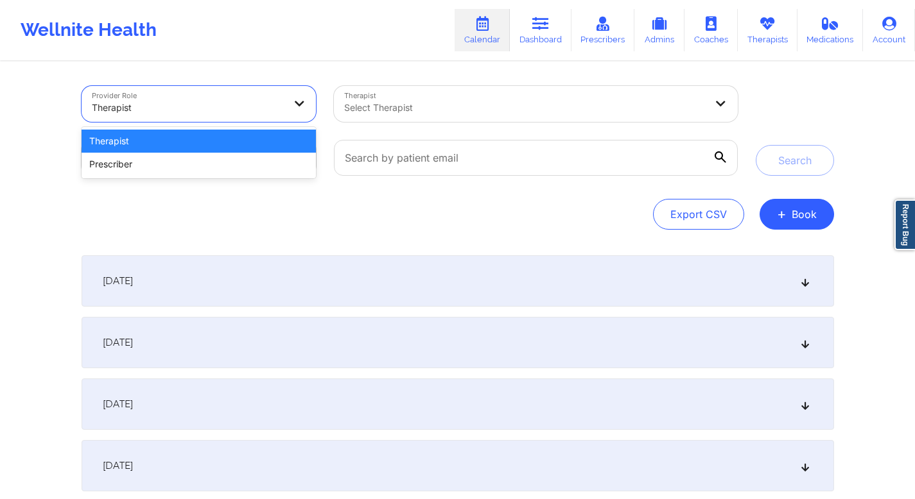
click at [166, 110] on div at bounding box center [188, 107] width 193 height 15
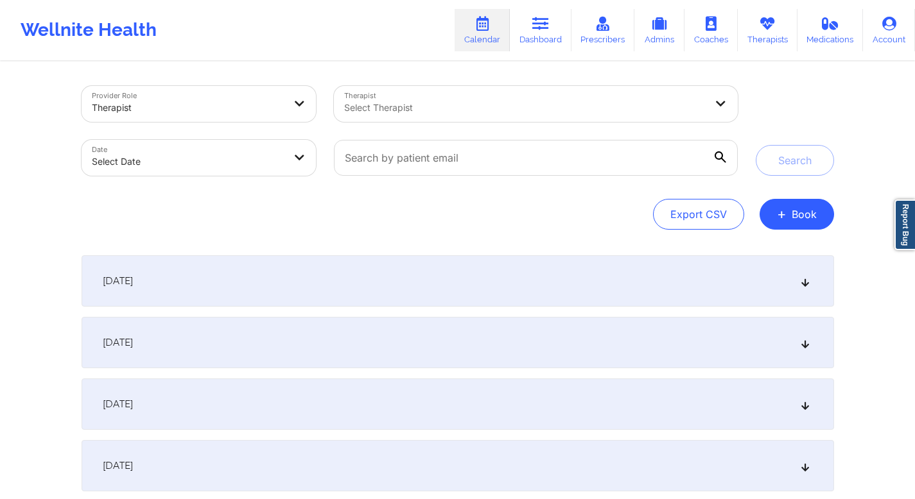
click at [200, 74] on div "Provider Role Therapist Therapist Select Therapist Date Select Date Search Expo…" at bounding box center [458, 355] width 770 height 585
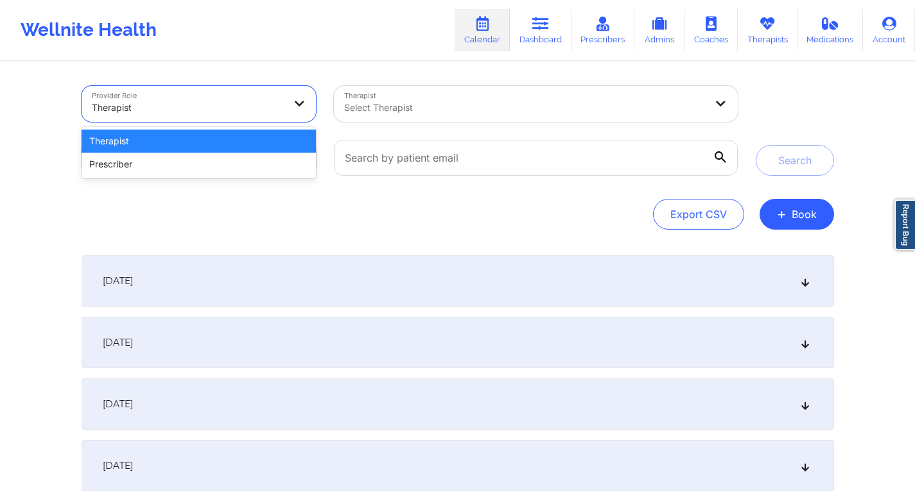
click at [200, 100] on div at bounding box center [188, 107] width 193 height 15
click at [193, 164] on div "Prescriber" at bounding box center [199, 164] width 235 height 23
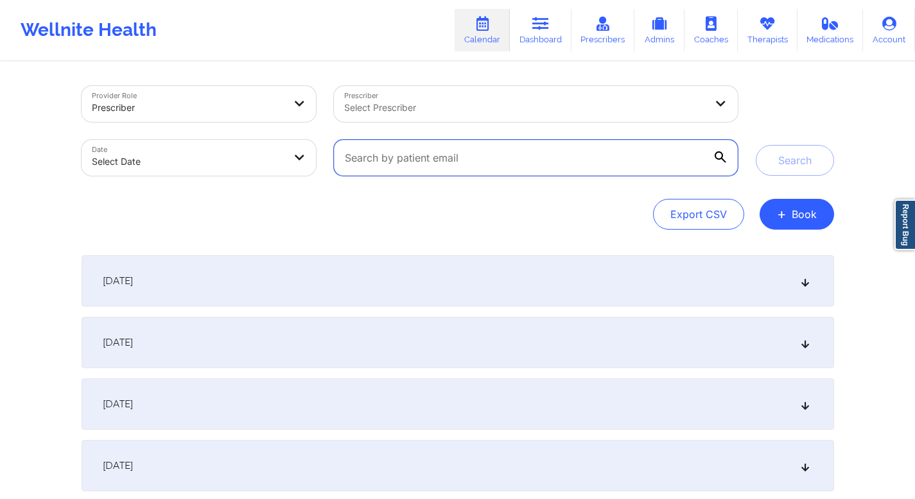
click at [401, 158] on input "text" at bounding box center [535, 158] width 403 height 36
type input "d"
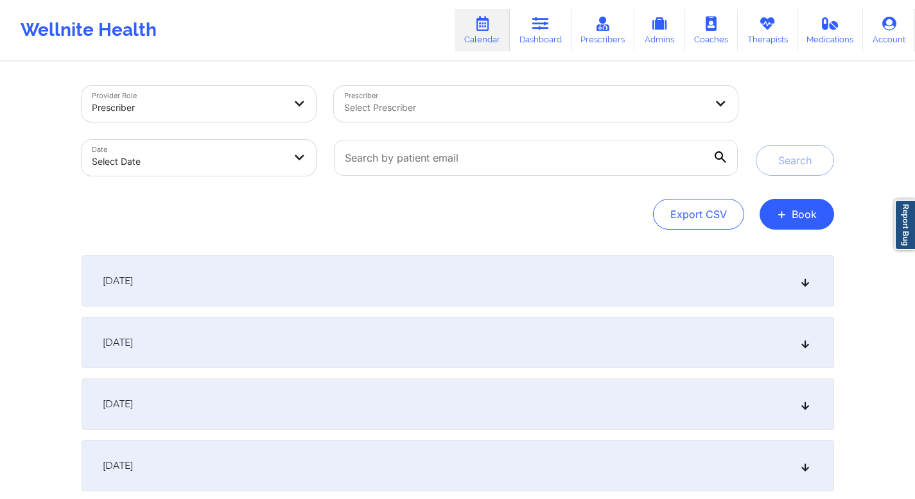
click at [436, 230] on div "Provider Role Prescriber Prescriber Select Prescriber Date Select Date Search E…" at bounding box center [458, 355] width 770 height 585
click at [440, 157] on icon at bounding box center [720, 157] width 12 height 12
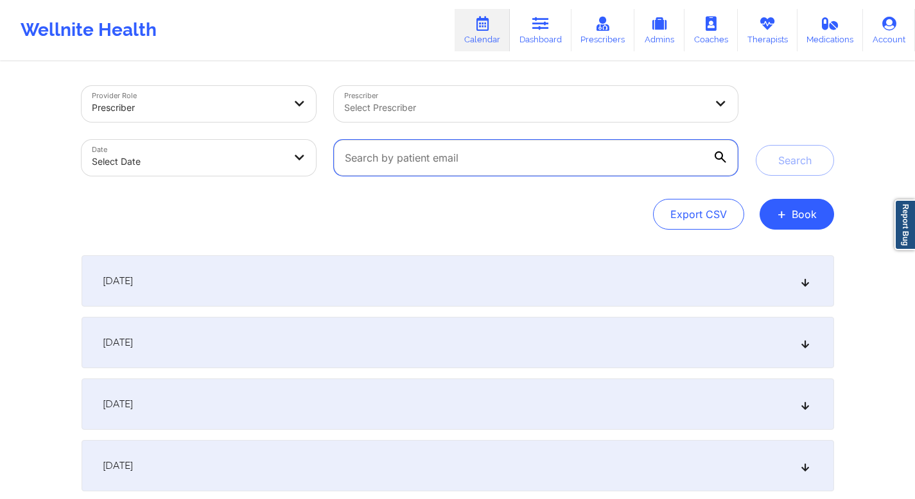
click at [440, 157] on input "text" at bounding box center [535, 158] width 403 height 36
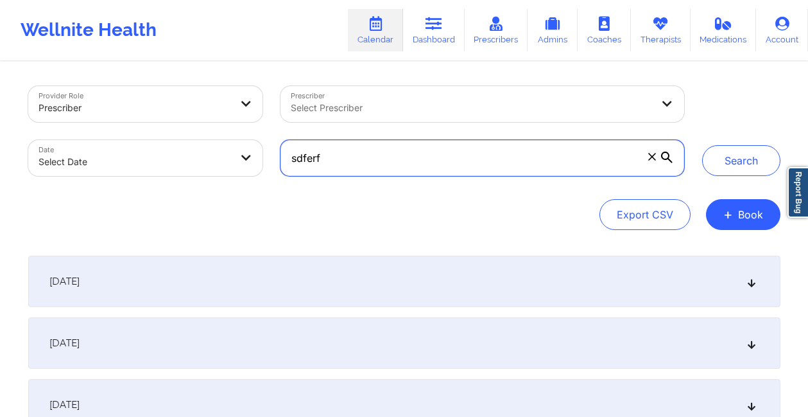
type input "sdferf"
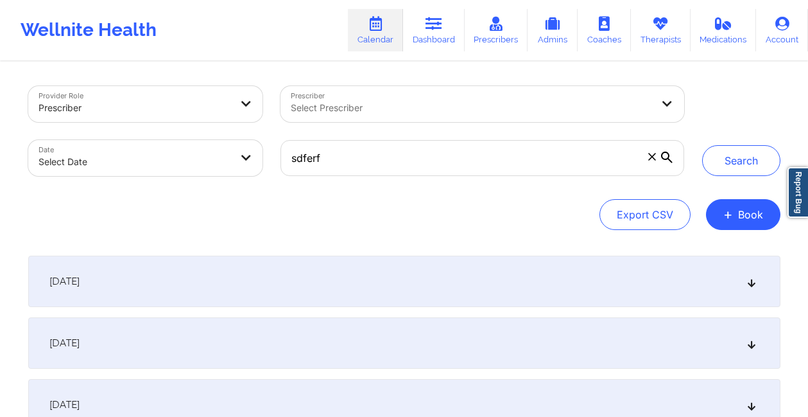
click at [440, 214] on div "Export CSV + Book" at bounding box center [404, 214] width 752 height 31
click at [440, 157] on icon at bounding box center [651, 156] width 7 height 7
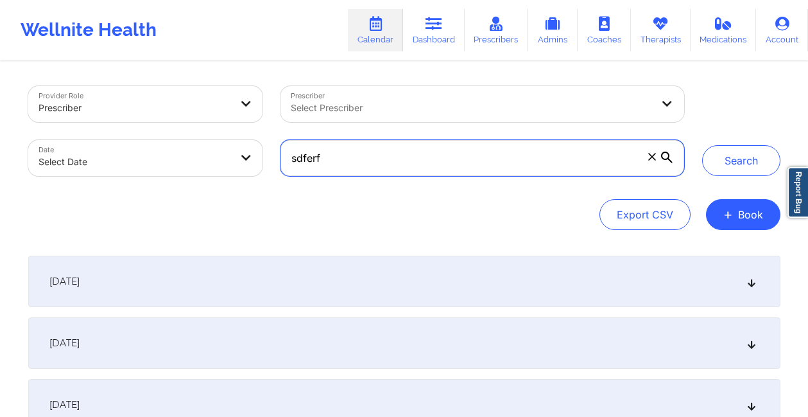
click at [440, 157] on input "sdferf" at bounding box center [481, 158] width 403 height 36
click at [440, 155] on input "text" at bounding box center [481, 158] width 403 height 36
type input "vrvvfgv"
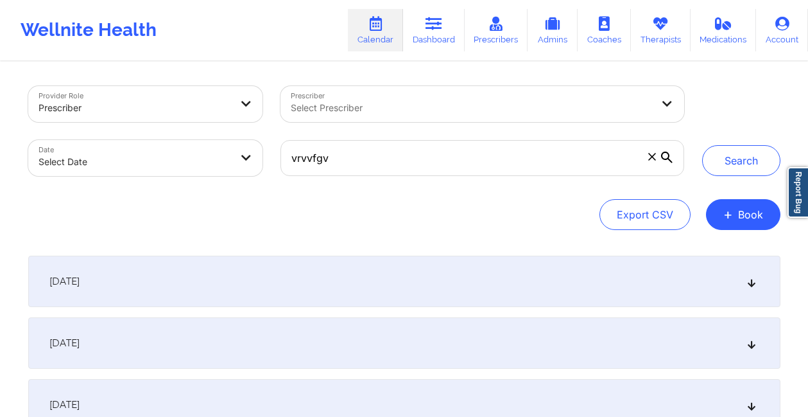
click at [440, 157] on icon at bounding box center [651, 156] width 7 height 7
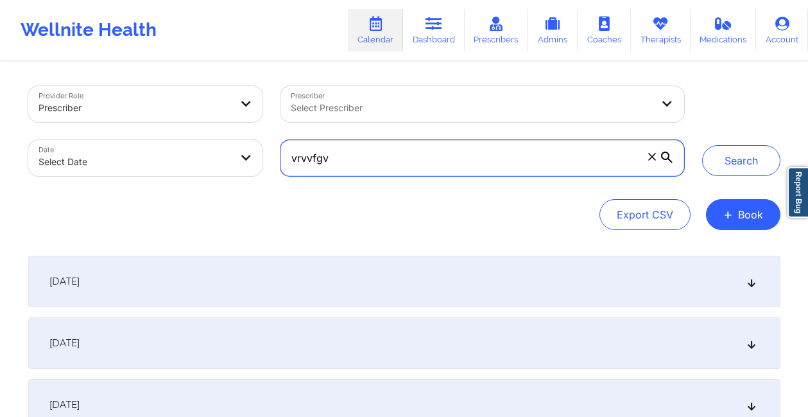
click at [440, 157] on input "vrvvfgv" at bounding box center [481, 158] width 403 height 36
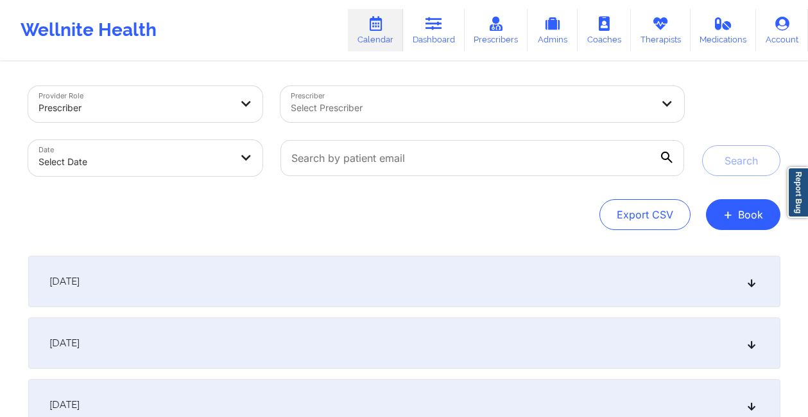
select select "2025-8"
select select "2025-9"
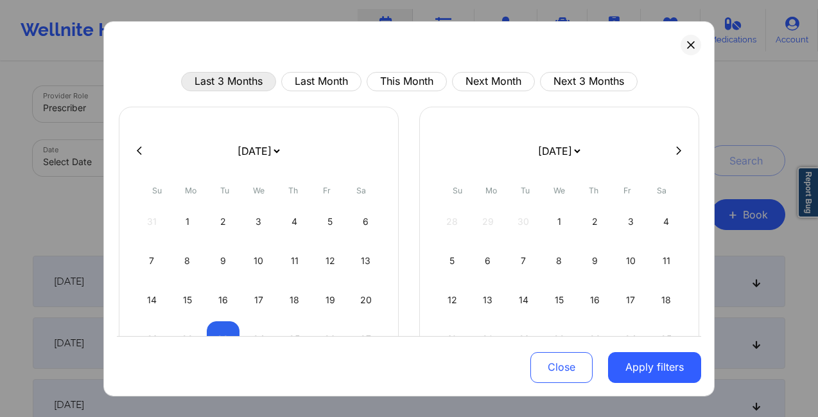
click at [223, 78] on button "Last 3 Months" at bounding box center [228, 80] width 95 height 19
select select "2025-5"
select select "2025-6"
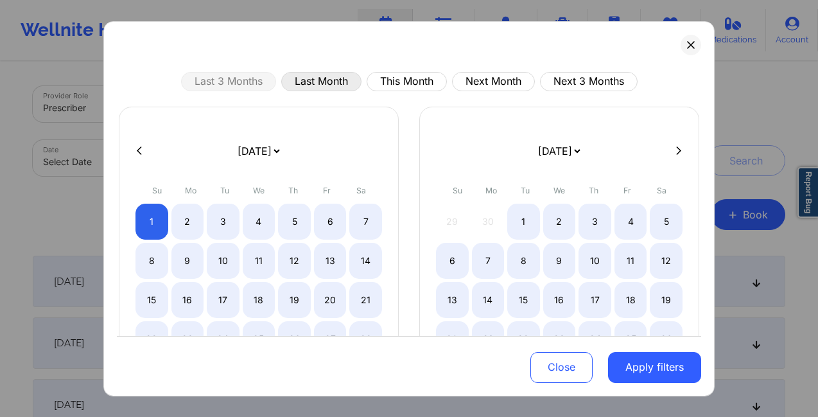
click at [295, 81] on button "Last Month" at bounding box center [321, 80] width 80 height 19
select select "2025-7"
select select "2025-8"
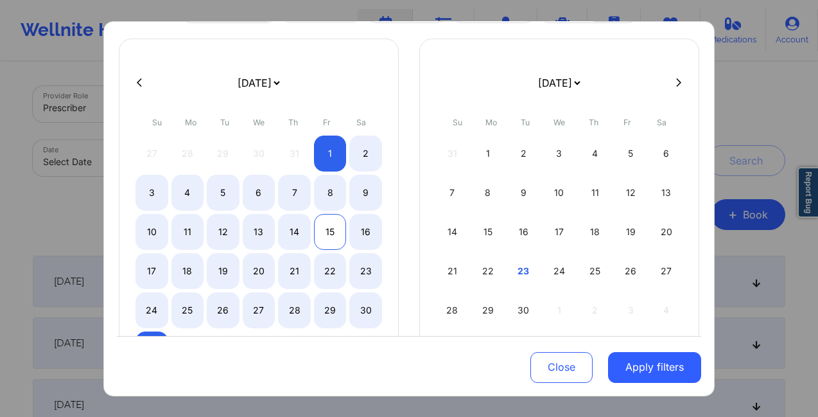
scroll to position [9, 0]
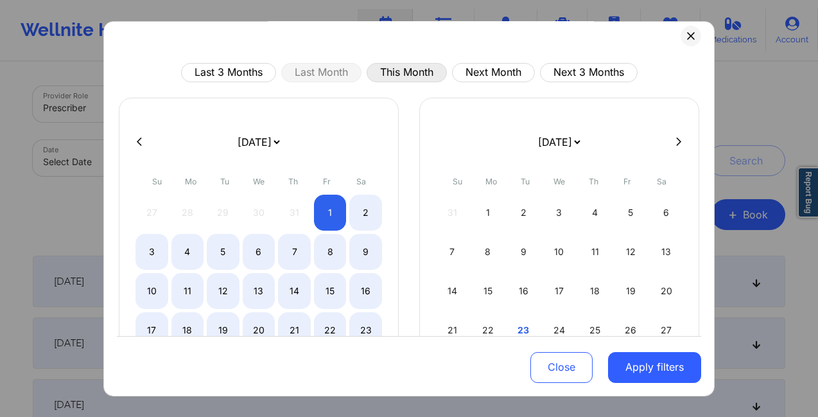
click at [385, 74] on button "This Month" at bounding box center [406, 71] width 80 height 19
select select "2025-8"
select select "2025-9"
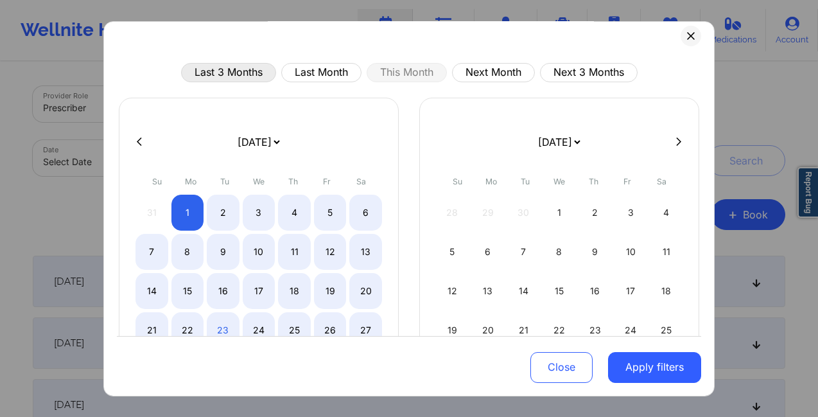
click at [232, 73] on button "Last 3 Months" at bounding box center [228, 71] width 95 height 19
select select "2025-5"
select select "2025-6"
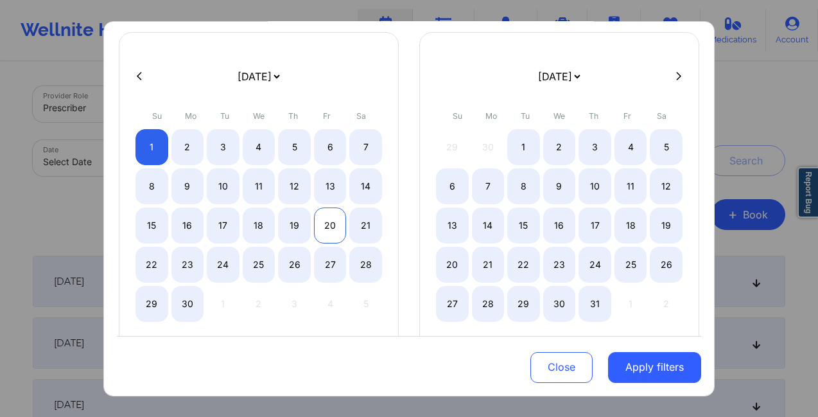
scroll to position [55, 0]
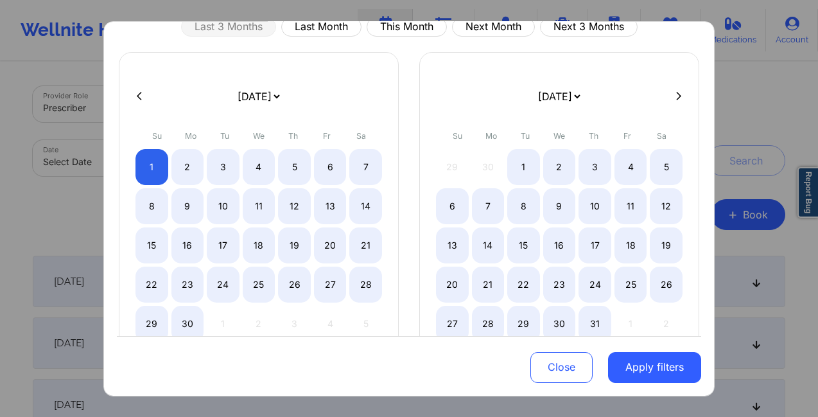
click at [440, 96] on icon at bounding box center [678, 96] width 5 height 10
select select "2025-6"
select select "2025-7"
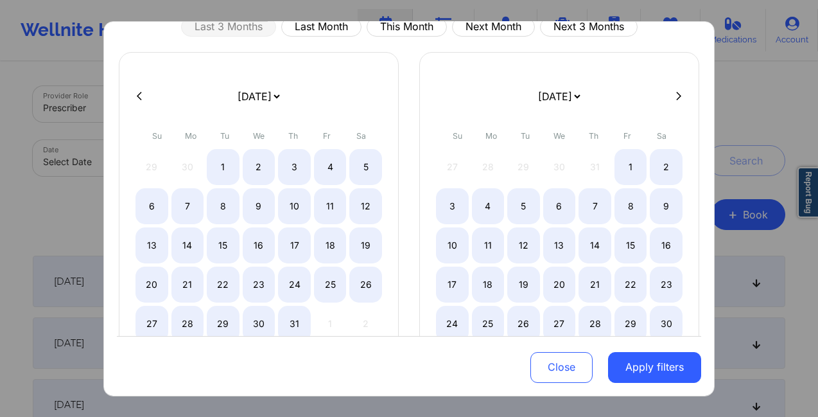
click at [440, 96] on icon at bounding box center [678, 96] width 5 height 10
select select "2025-7"
select select "2025-8"
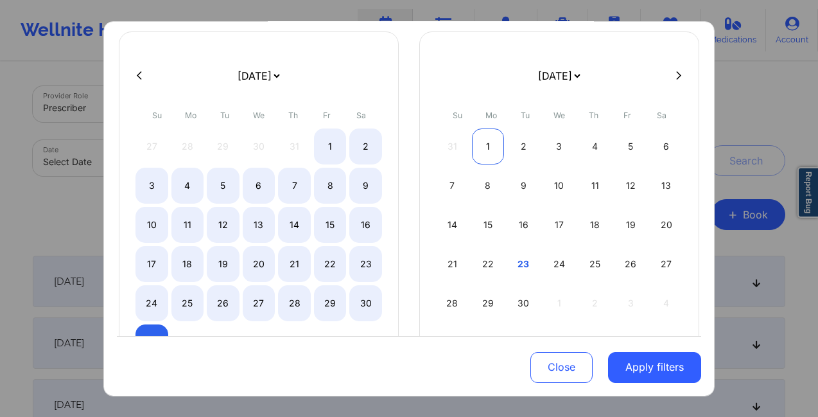
scroll to position [76, 0]
click at [140, 73] on icon at bounding box center [139, 75] width 5 height 10
select select "2025-6"
select select "2025-7"
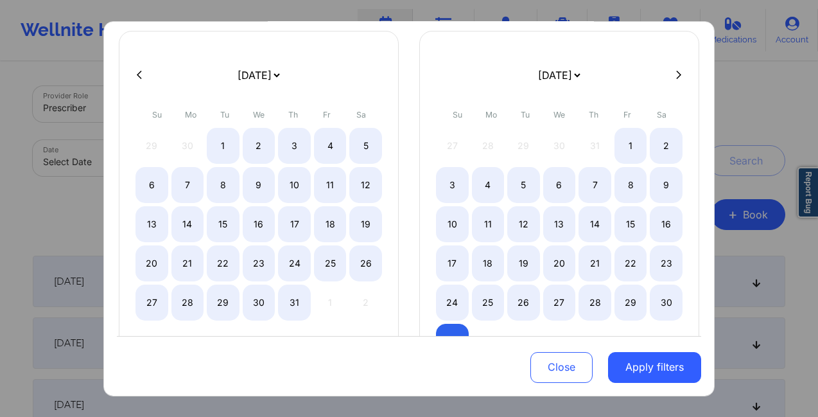
click at [140, 73] on icon at bounding box center [139, 75] width 5 height 10
select select "2025-5"
select select "2025-6"
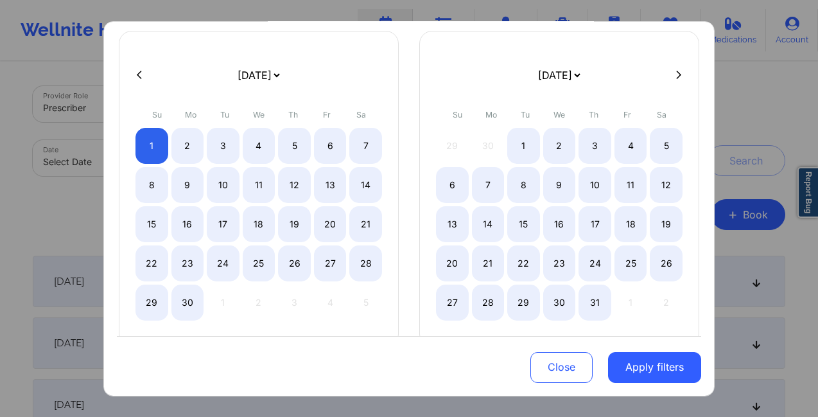
click at [440, 76] on button at bounding box center [678, 74] width 13 height 11
select select "2025-6"
select select "2025-7"
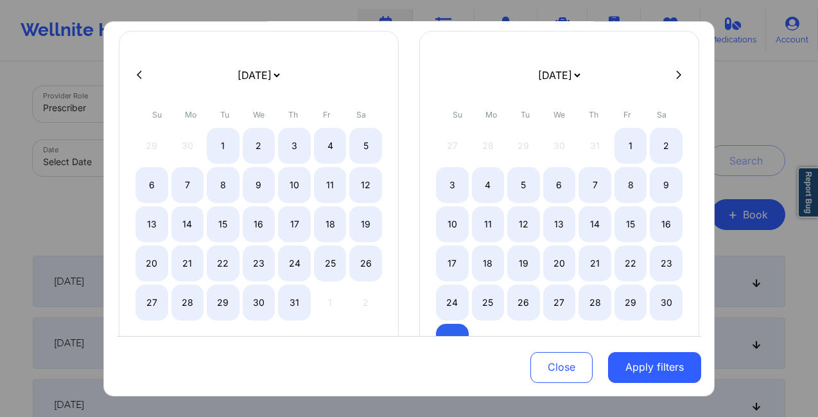
click at [440, 76] on button at bounding box center [678, 74] width 13 height 11
select select "2025-7"
select select "2025-8"
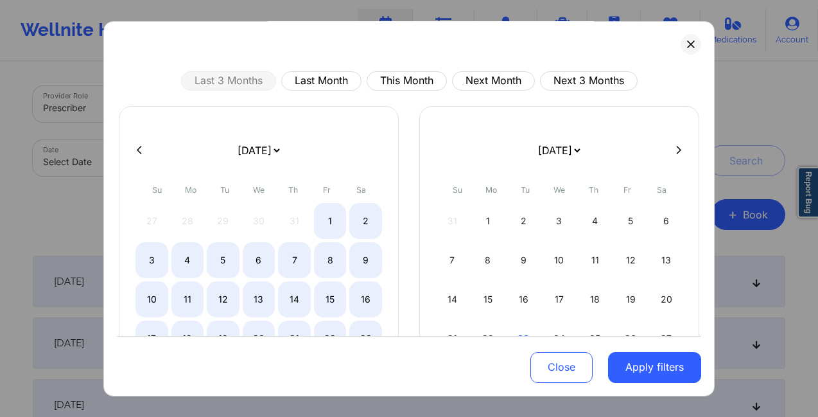
scroll to position [0, 0]
click at [291, 81] on button "Last Month" at bounding box center [321, 80] width 80 height 19
select select "2025-7"
select select "2025-8"
click at [395, 80] on button "This Month" at bounding box center [406, 80] width 80 height 19
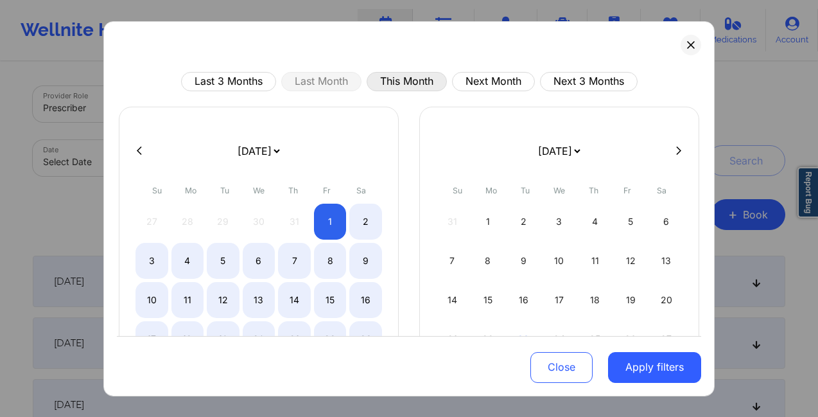
select select "2025-8"
select select "2025-9"
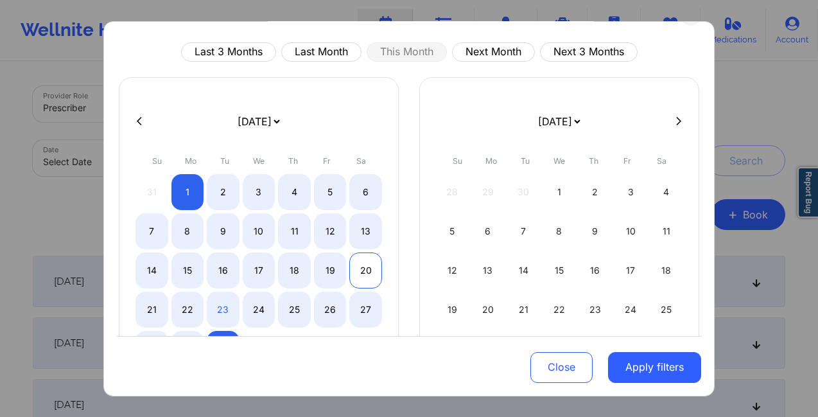
scroll to position [7, 0]
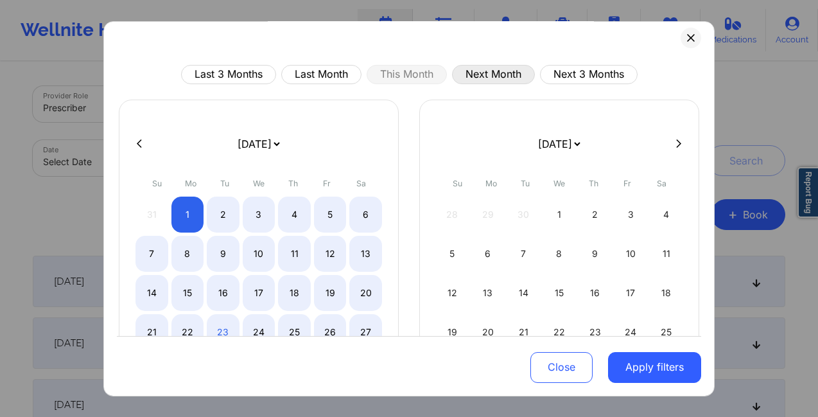
click at [440, 78] on button "Next Month" at bounding box center [493, 73] width 83 height 19
select select "2025-9"
select select "2025-10"
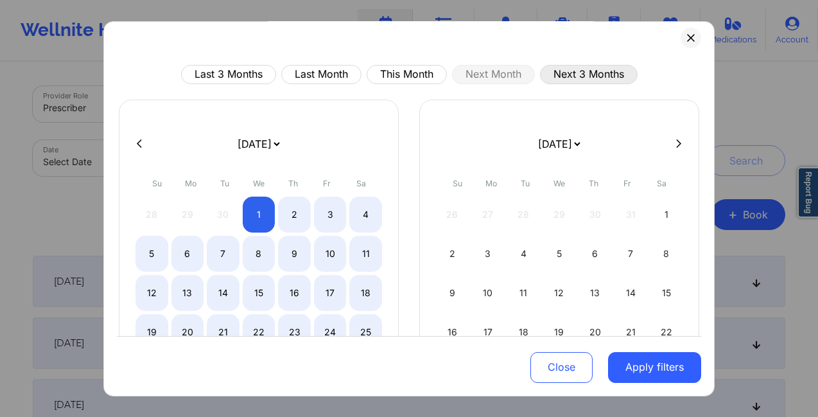
click at [440, 74] on button "Next 3 Months" at bounding box center [589, 73] width 98 height 19
select select "2025-9"
select select "2025-10"
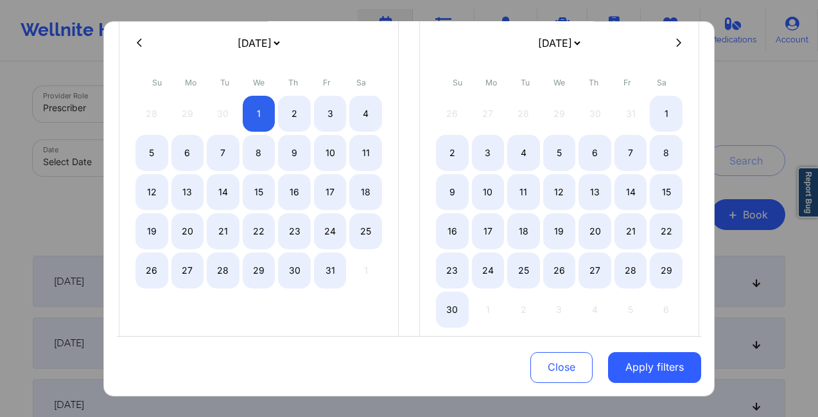
scroll to position [0, 0]
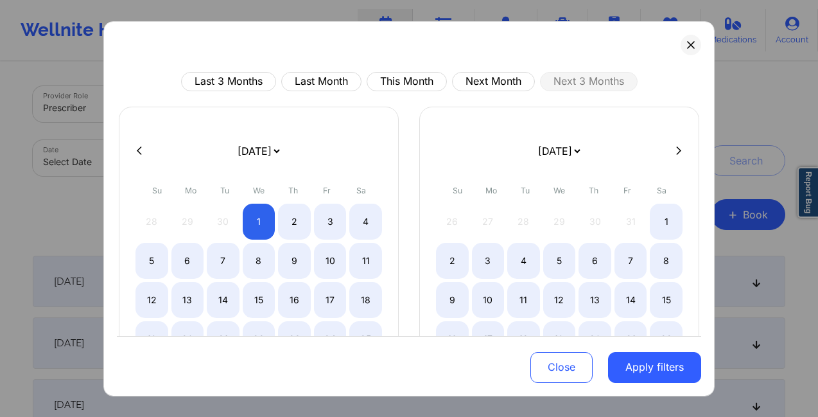
click at [440, 152] on icon at bounding box center [678, 150] width 5 height 8
select select "2025-10"
select select "2025-11"
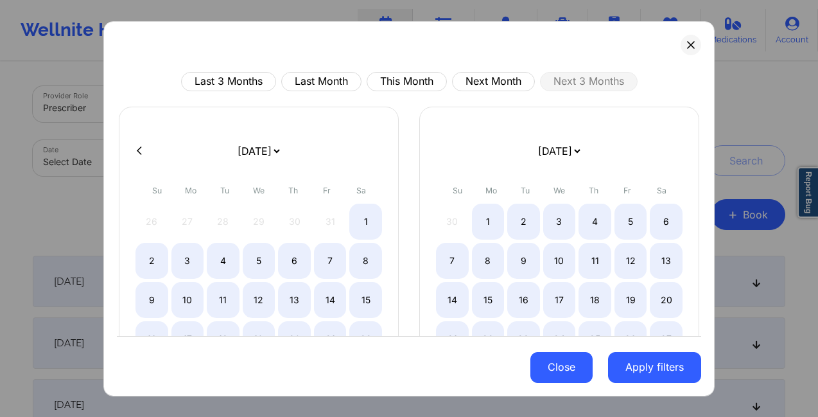
click at [440, 348] on button "Close" at bounding box center [561, 367] width 62 height 31
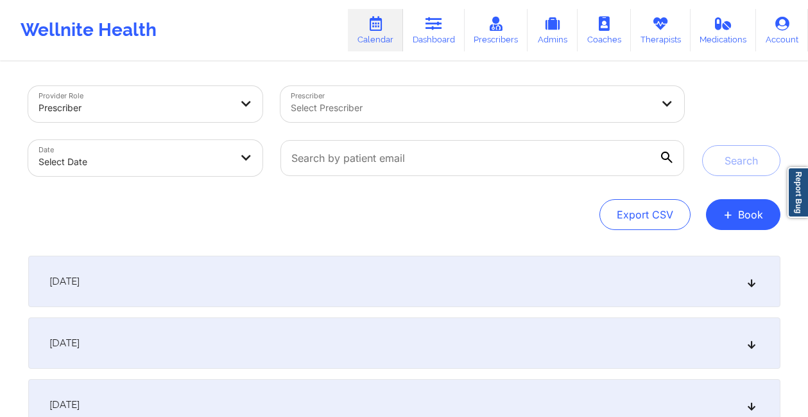
select select "2025-8"
select select "2025-9"
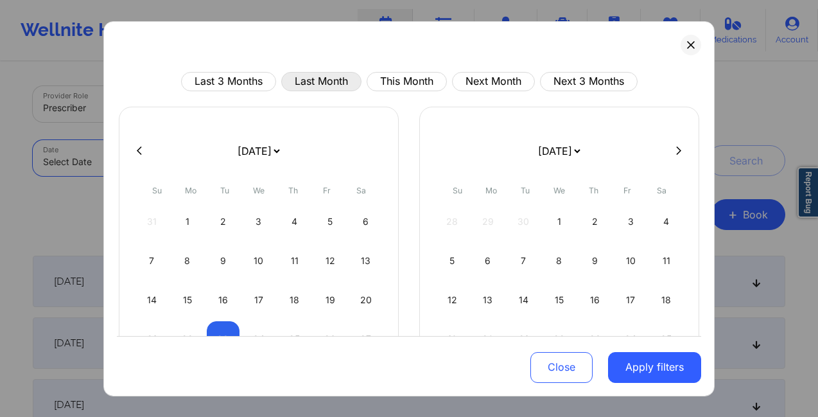
click at [331, 79] on button "Last Month" at bounding box center [321, 80] width 80 height 19
select select "2025-7"
select select "2025-8"
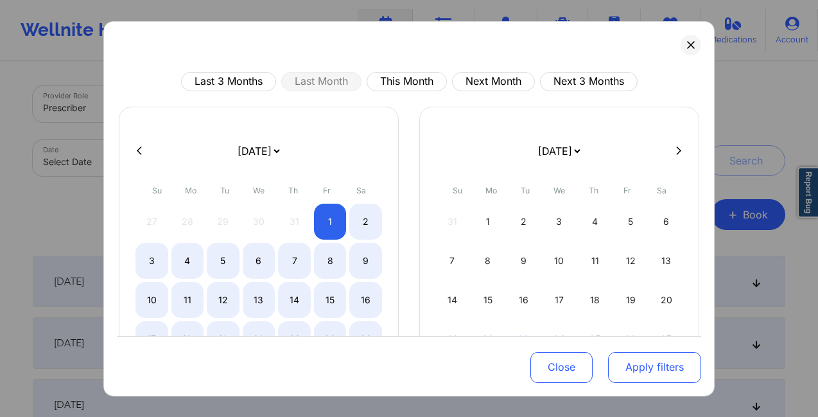
click at [440, 348] on button "Apply filters" at bounding box center [654, 367] width 93 height 31
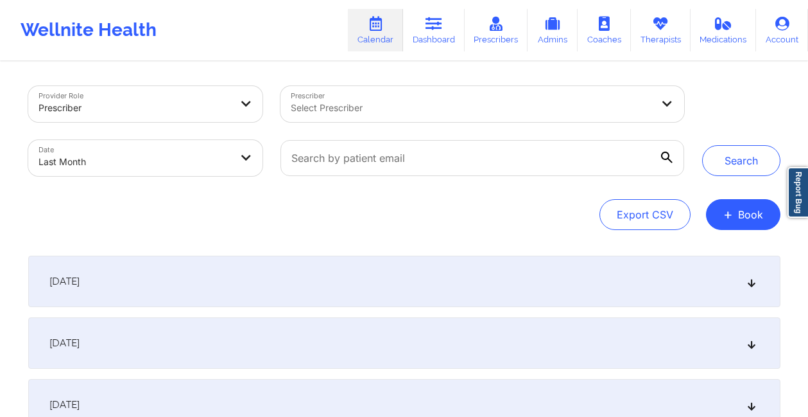
select select "2025-7"
select select "2025-8"
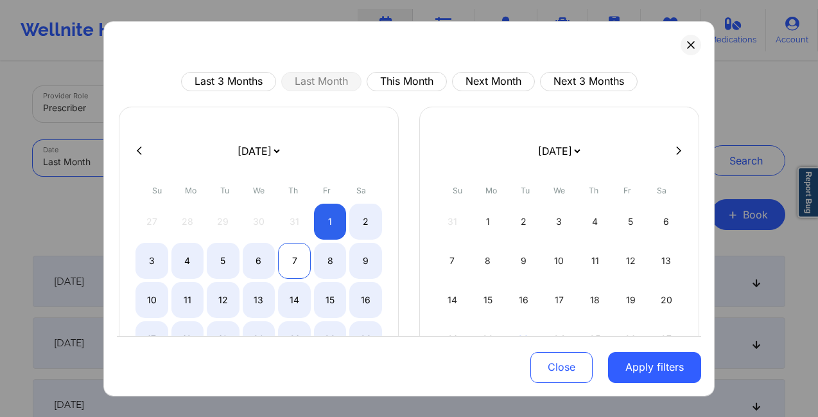
click at [299, 260] on div "7" at bounding box center [294, 260] width 33 height 36
select select "2025-7"
select select "2025-8"
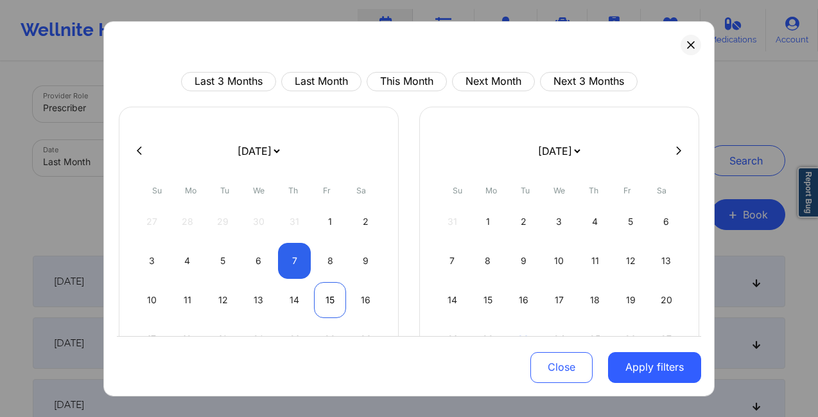
select select "2025-7"
select select "2025-8"
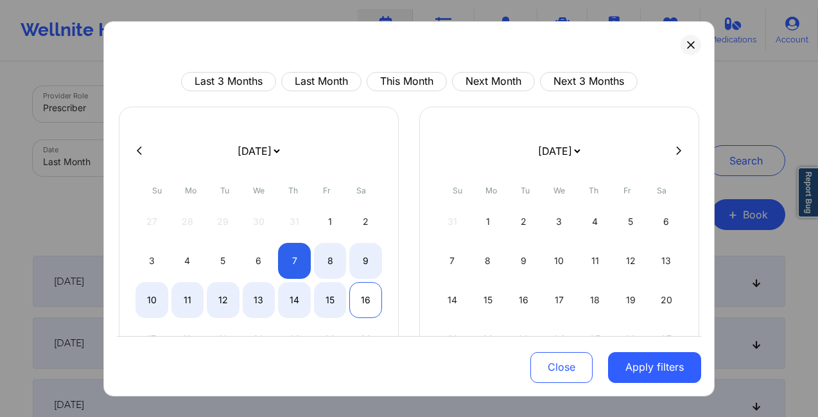
select select "2025-7"
select select "2025-8"
drag, startPoint x: 352, startPoint y: 299, endPoint x: 395, endPoint y: 311, distance: 44.7
click at [352, 299] on div "16" at bounding box center [365, 299] width 33 height 36
select select "2025-7"
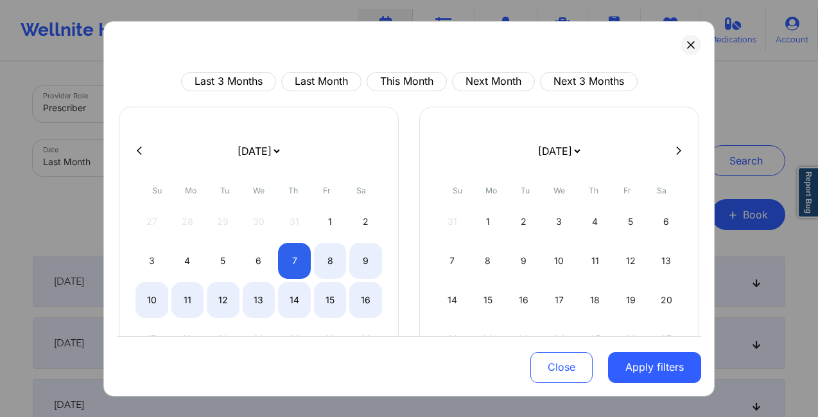
select select "2025-8"
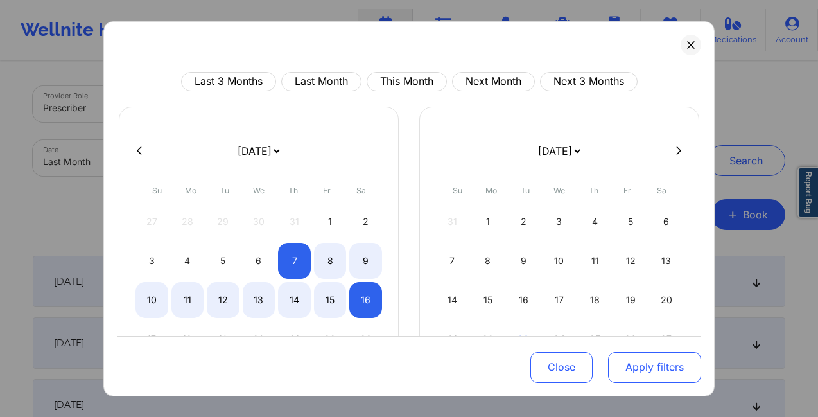
click at [440, 348] on button "Apply filters" at bounding box center [654, 367] width 93 height 31
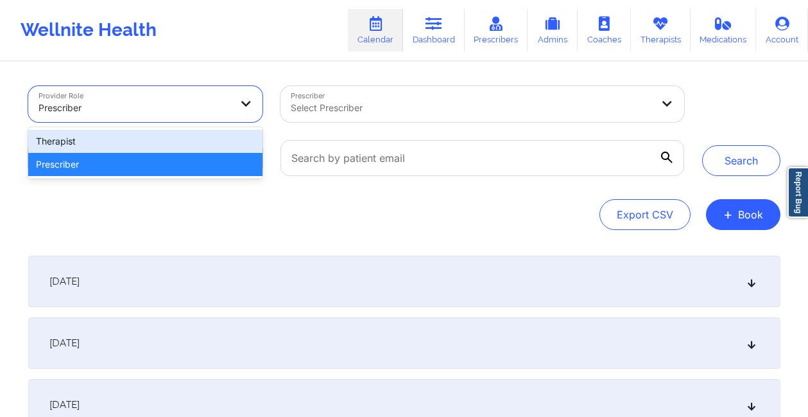
click at [214, 139] on div "Therapist" at bounding box center [145, 141] width 235 height 23
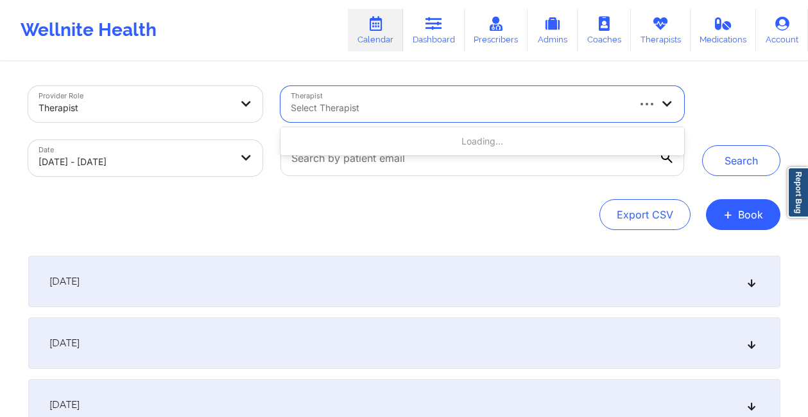
click at [322, 109] on div at bounding box center [459, 107] width 336 height 15
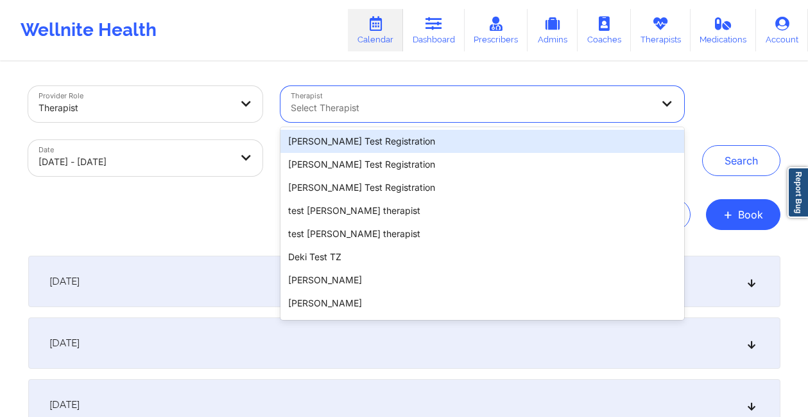
drag, startPoint x: 323, startPoint y: 166, endPoint x: 318, endPoint y: 135, distance: 30.6
click at [318, 135] on div "[PERSON_NAME] Test Registration [PERSON_NAME] Test Registration [PERSON_NAME] T…" at bounding box center [481, 223] width 403 height 193
click at [318, 140] on div "[PERSON_NAME] Test Registration" at bounding box center [481, 141] width 403 height 23
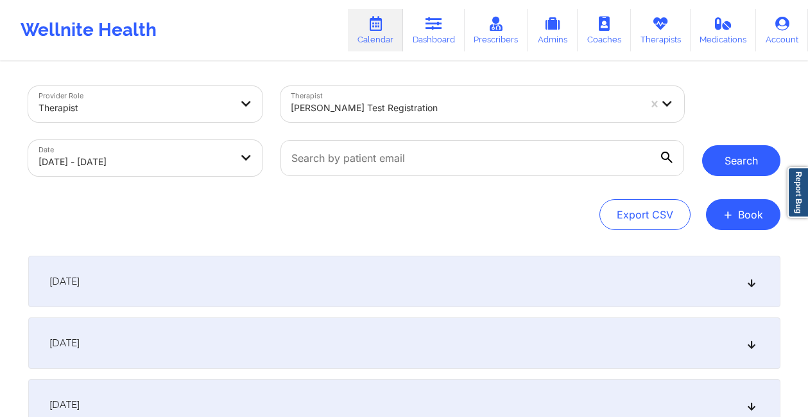
click at [440, 156] on button "Search" at bounding box center [741, 160] width 78 height 31
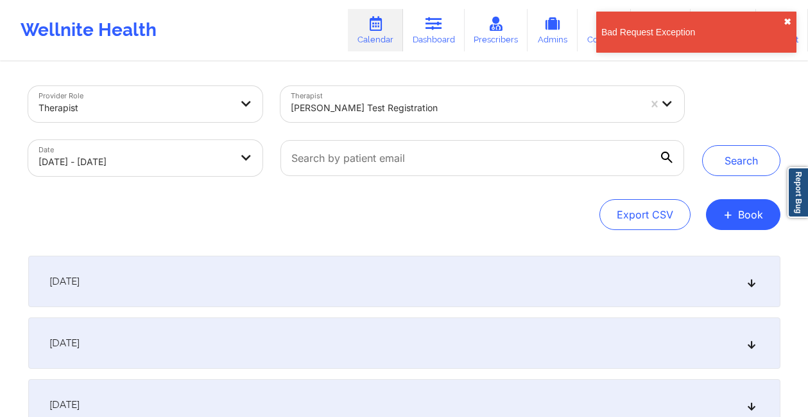
click at [440, 18] on button "✖︎" at bounding box center [788, 22] width 8 height 10
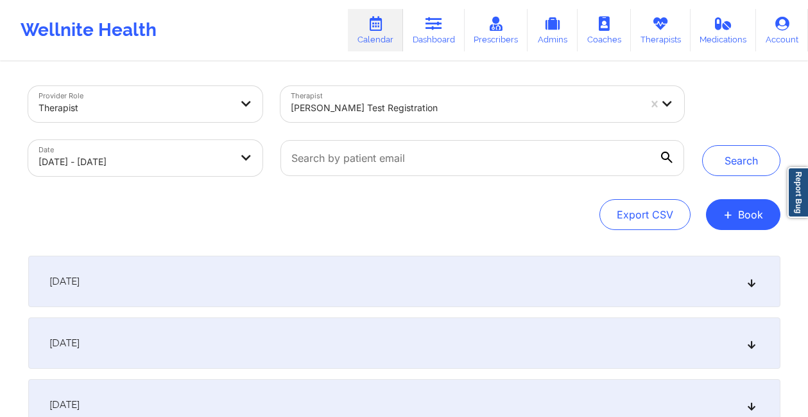
select select "2025-7"
select select "2025-8"
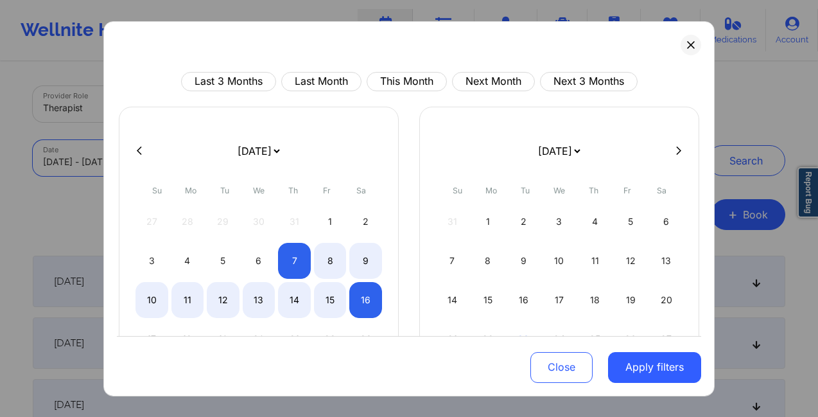
click at [103, 166] on body "Wellnite Health Calendar Dashboard Prescribers Admins Coaches Therapists Medica…" at bounding box center [409, 208] width 818 height 417
click at [440, 45] on button at bounding box center [690, 44] width 21 height 21
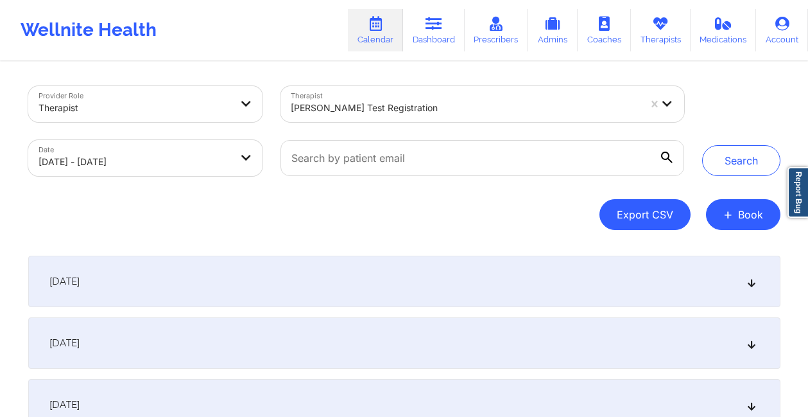
click at [440, 215] on button "Export CSV" at bounding box center [644, 214] width 91 height 31
select select "2025-7"
select select "2025-8"
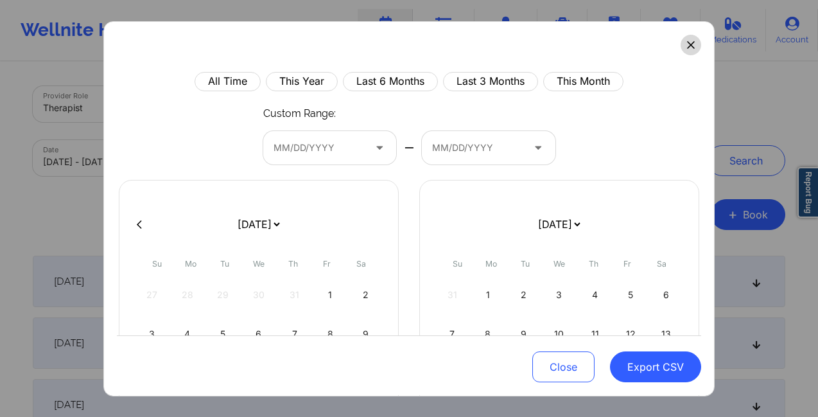
click at [440, 46] on icon at bounding box center [690, 44] width 7 height 7
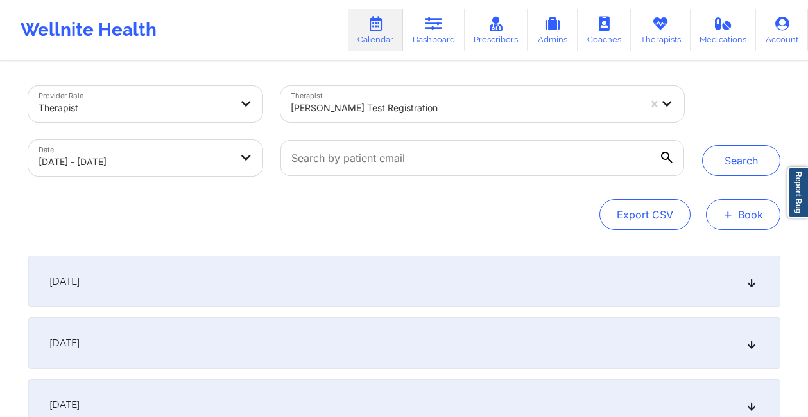
click at [440, 217] on span "+" at bounding box center [728, 214] width 10 height 7
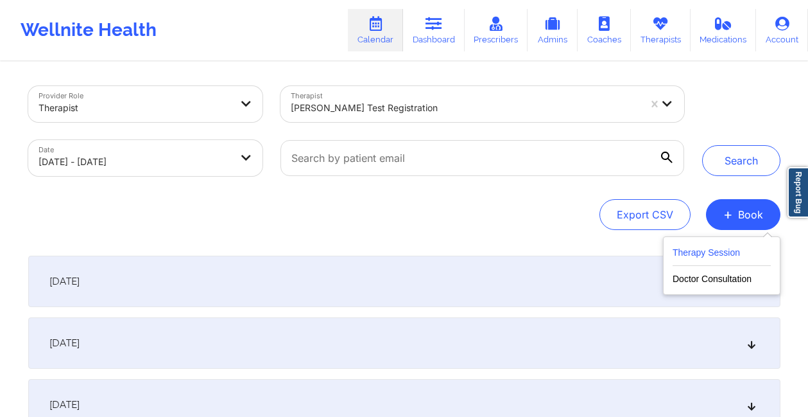
click at [440, 248] on button "Therapy Session" at bounding box center [722, 255] width 98 height 21
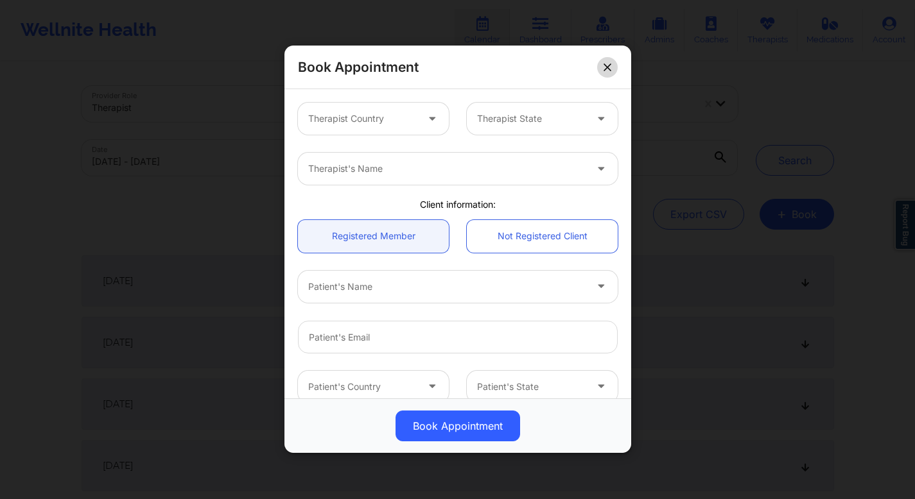
click at [440, 66] on icon at bounding box center [606, 67] width 7 height 7
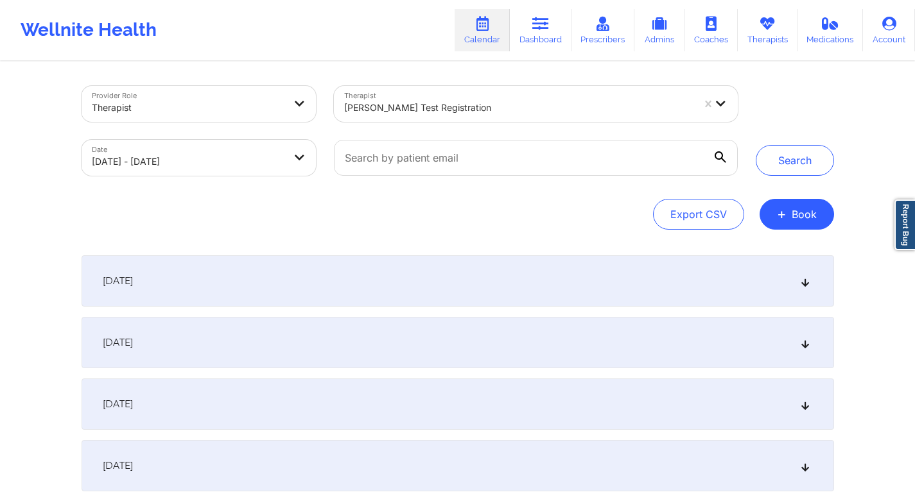
click at [440, 280] on icon at bounding box center [804, 281] width 11 height 9
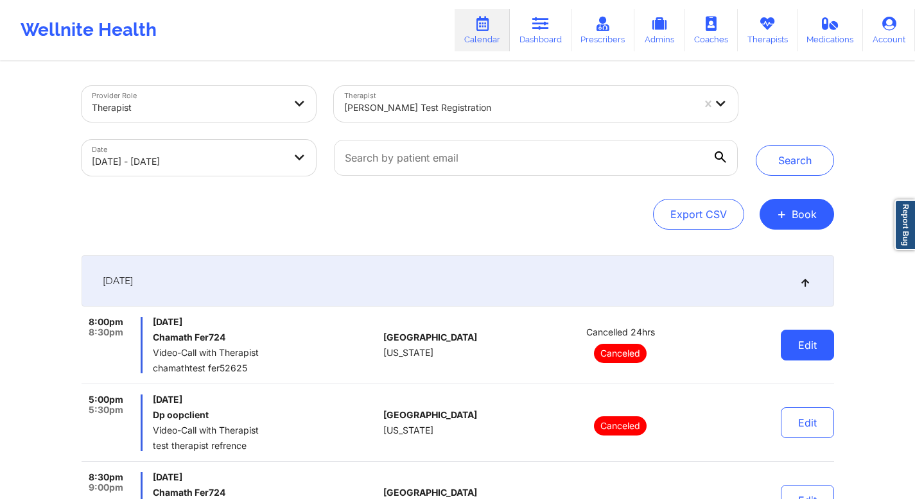
click at [440, 347] on button "Edit" at bounding box center [806, 345] width 53 height 31
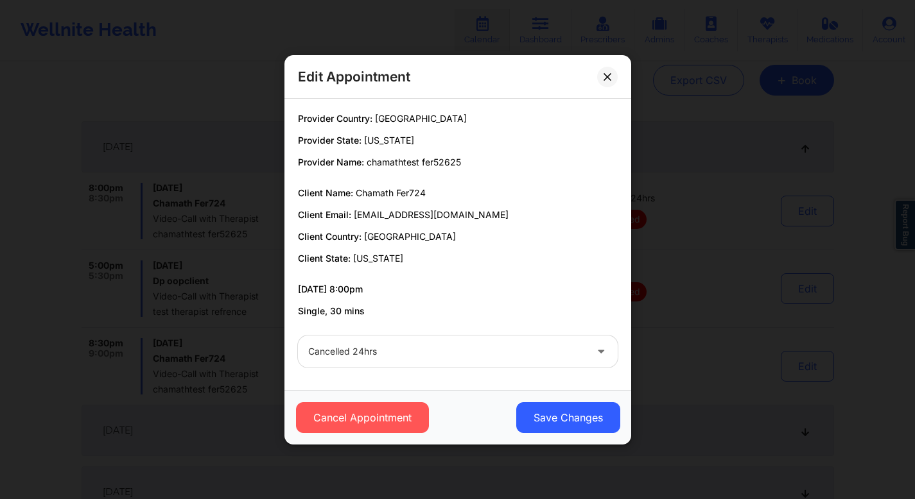
scroll to position [134, 0]
click at [440, 80] on button at bounding box center [607, 76] width 21 height 21
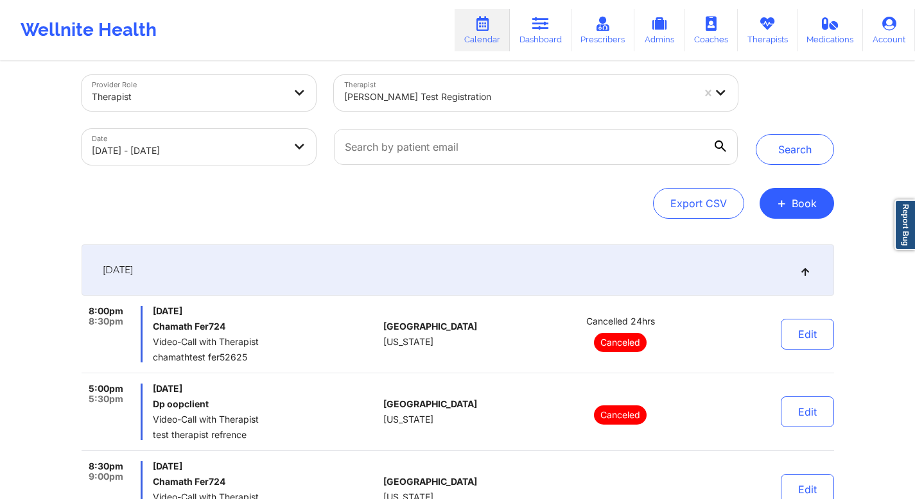
scroll to position [0, 0]
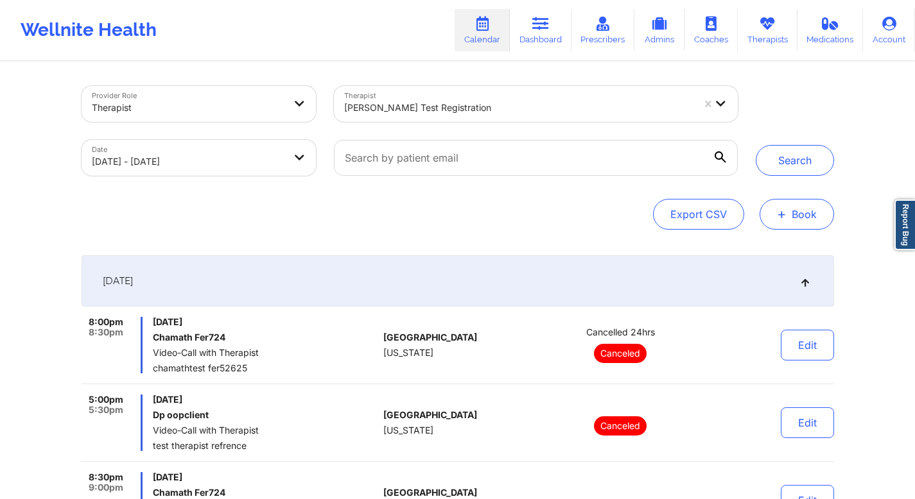
click at [440, 216] on button "+ Book" at bounding box center [796, 214] width 74 height 31
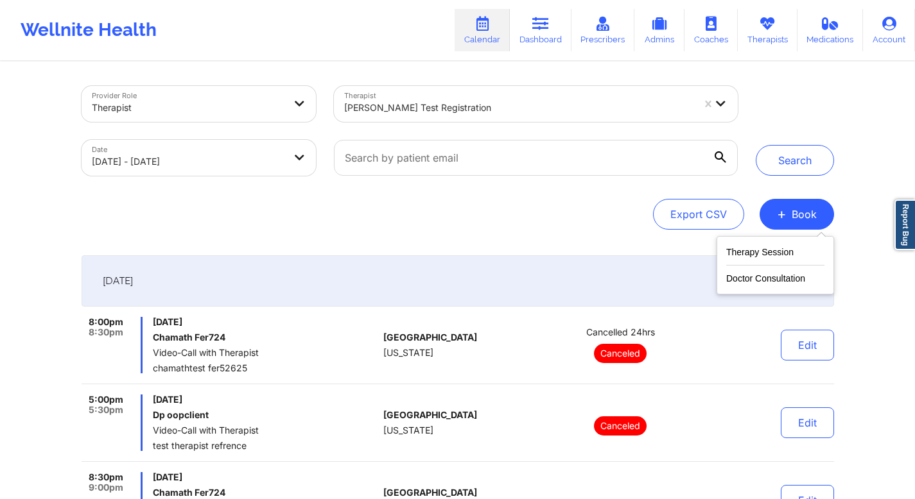
click at [440, 243] on div "Therapy Session Doctor Consultation" at bounding box center [774, 265] width 117 height 58
click at [440, 256] on button "Therapy Session" at bounding box center [775, 255] width 98 height 21
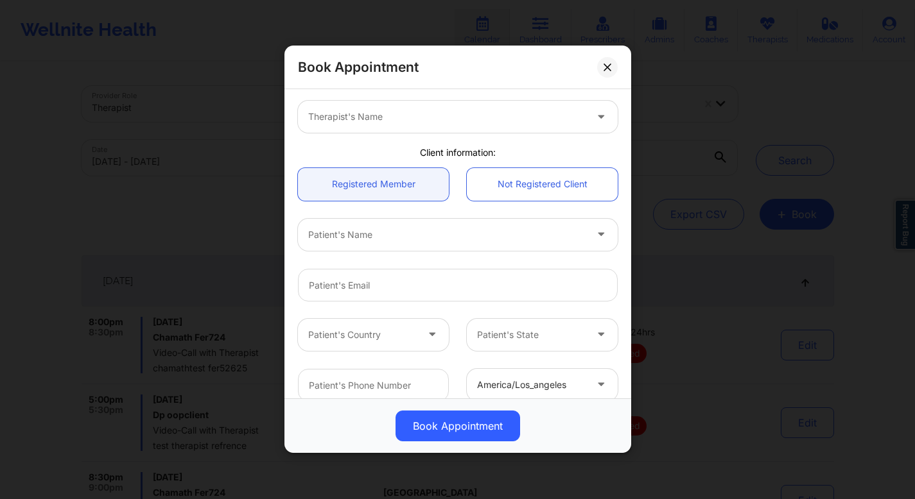
scroll to position [247, 0]
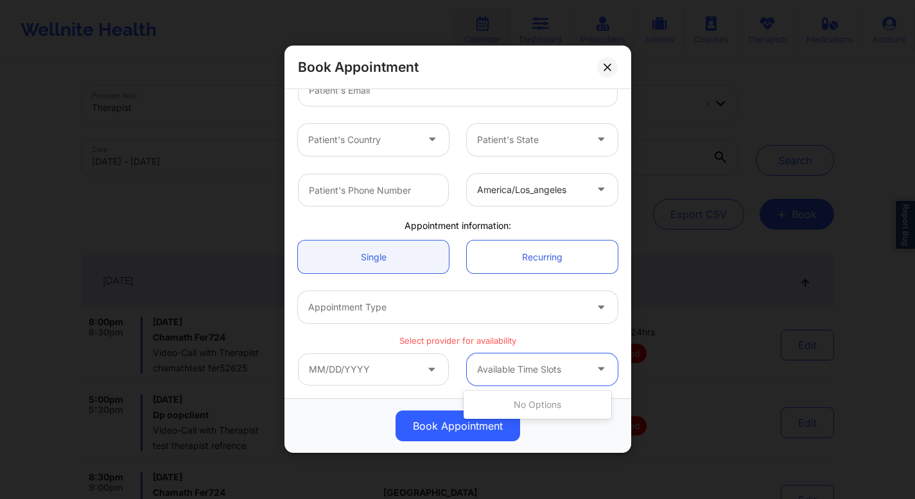
click at [440, 348] on div at bounding box center [531, 369] width 108 height 15
click at [440, 320] on div "Appointment Type" at bounding box center [442, 307] width 289 height 32
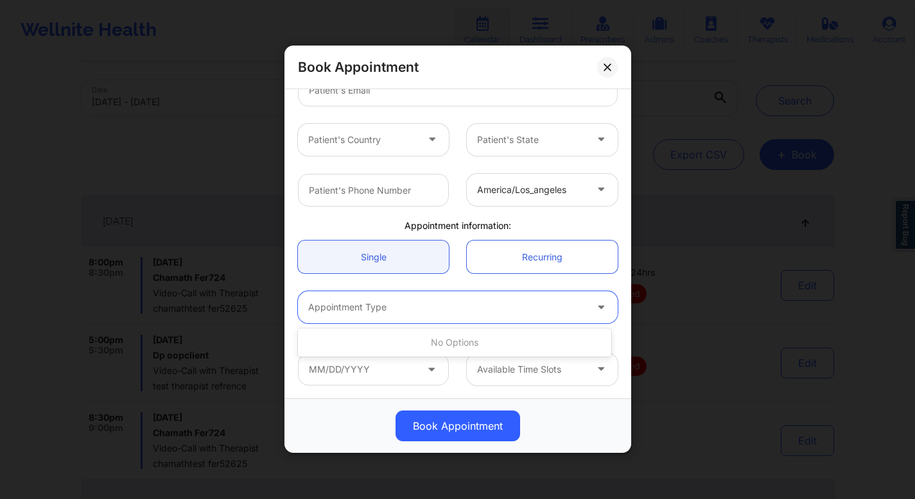
scroll to position [202, 0]
click at [440, 65] on icon at bounding box center [607, 68] width 8 height 8
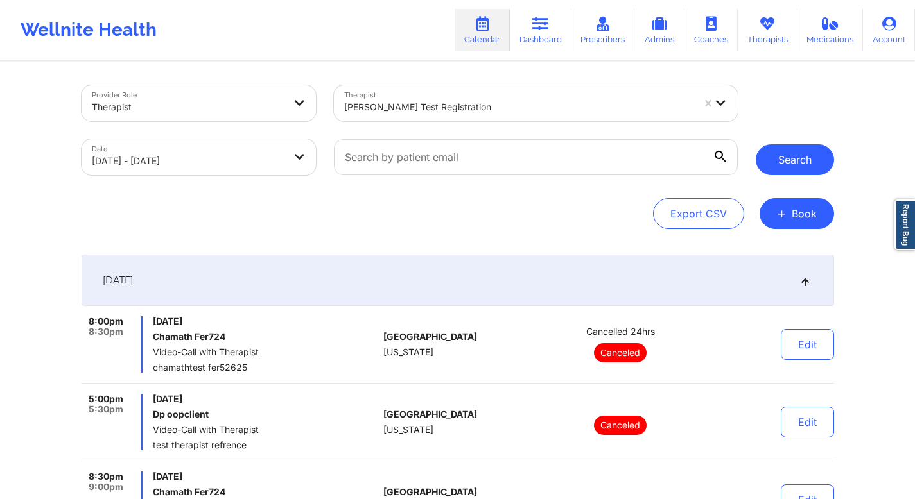
scroll to position [0, 0]
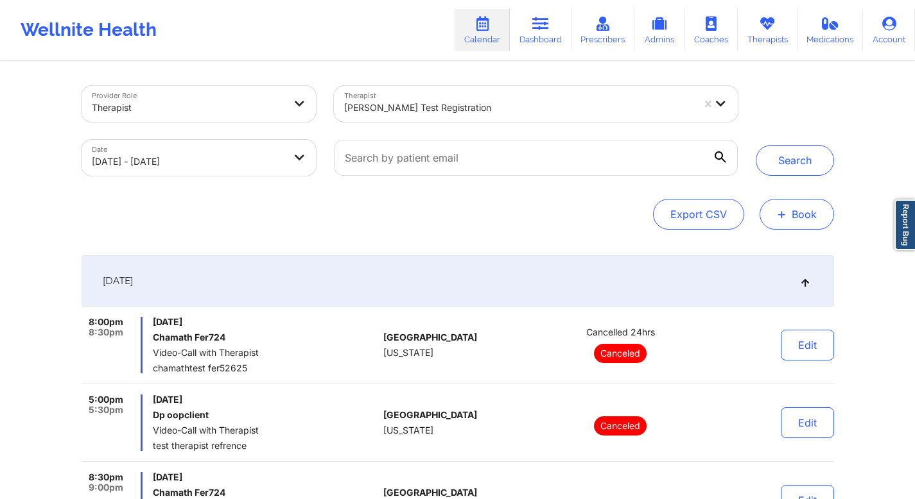
click at [440, 200] on button "+ Book" at bounding box center [796, 214] width 74 height 31
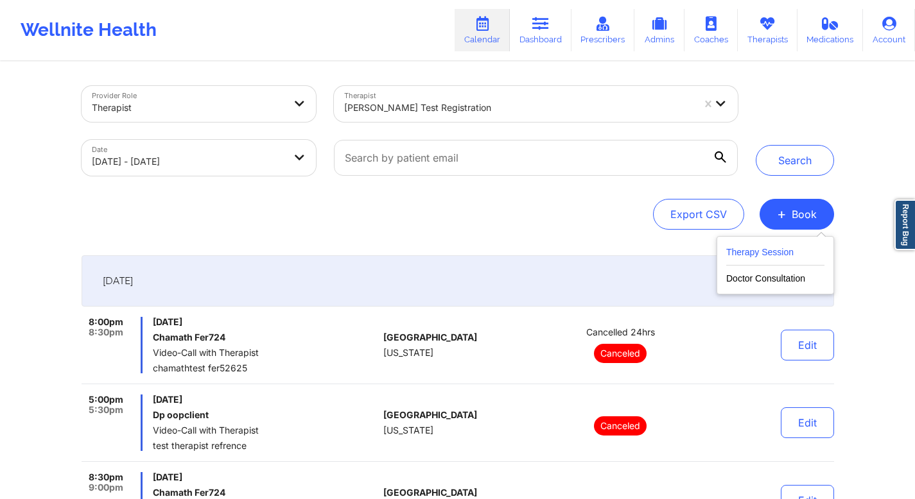
click at [440, 248] on button "Therapy Session" at bounding box center [775, 255] width 98 height 21
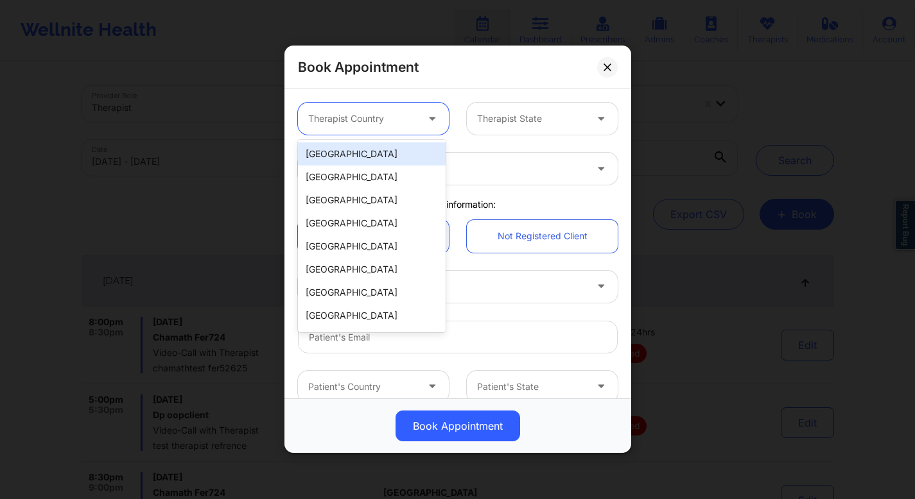
click at [381, 119] on div at bounding box center [362, 119] width 108 height 15
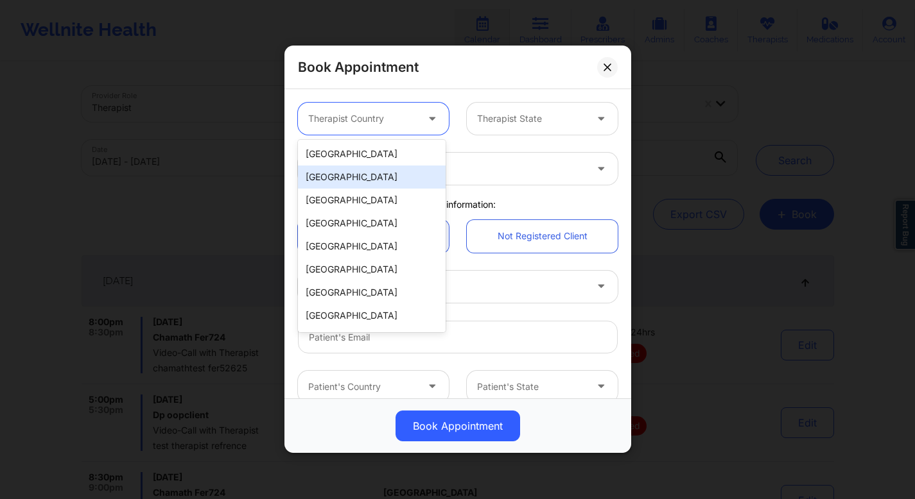
click at [358, 180] on div "[GEOGRAPHIC_DATA]" at bounding box center [372, 177] width 148 height 23
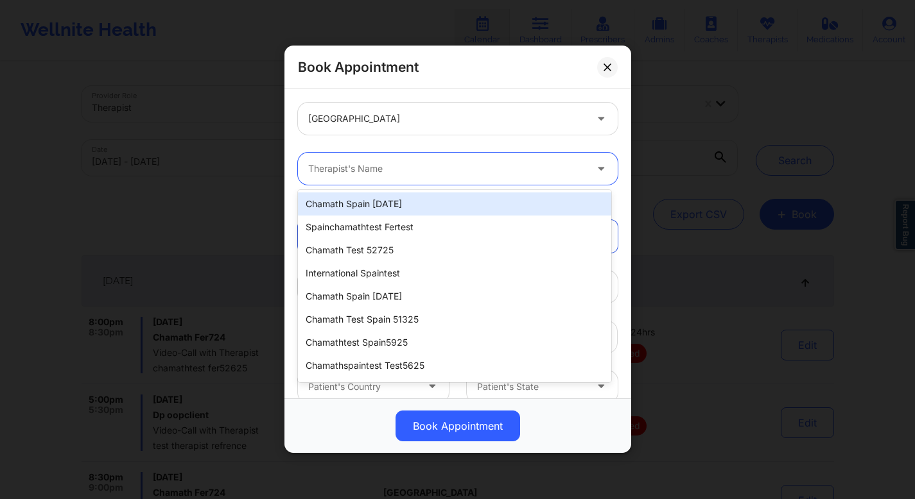
click at [440, 176] on div at bounding box center [446, 169] width 277 height 15
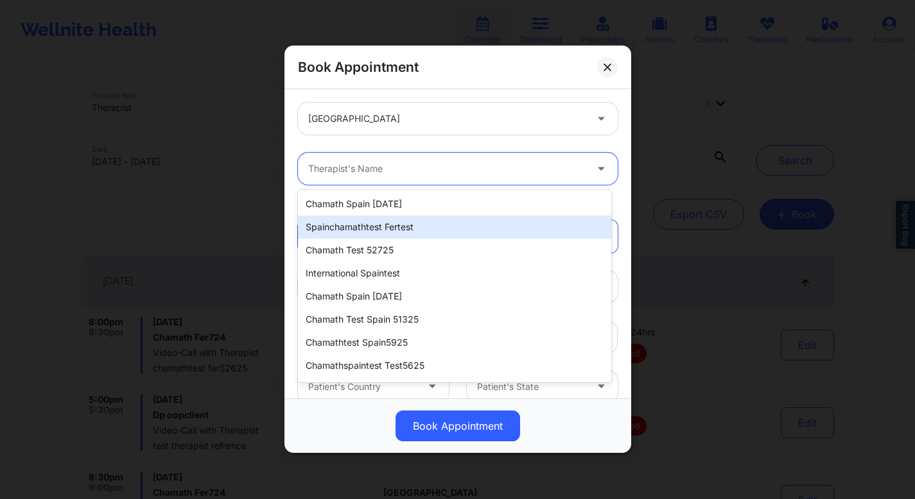
click at [440, 232] on div "spainchamathtest fertest" at bounding box center [454, 227] width 313 height 23
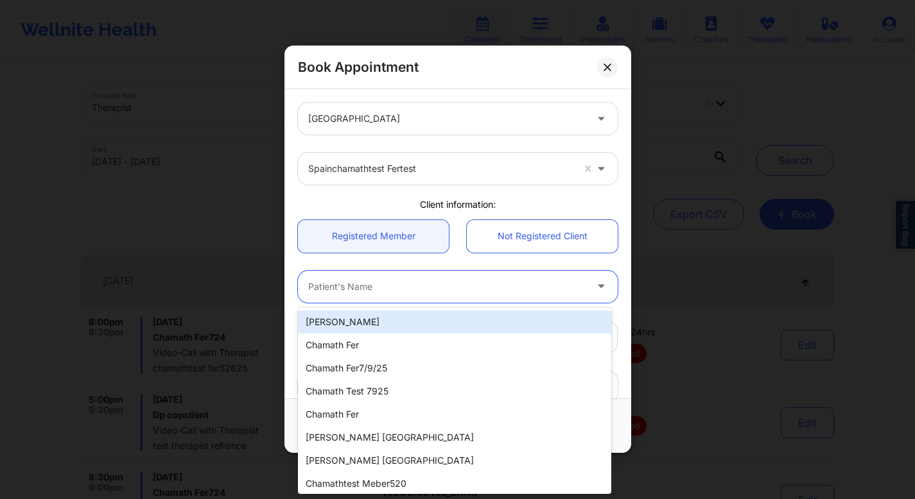
click at [440, 290] on div at bounding box center [446, 286] width 277 height 15
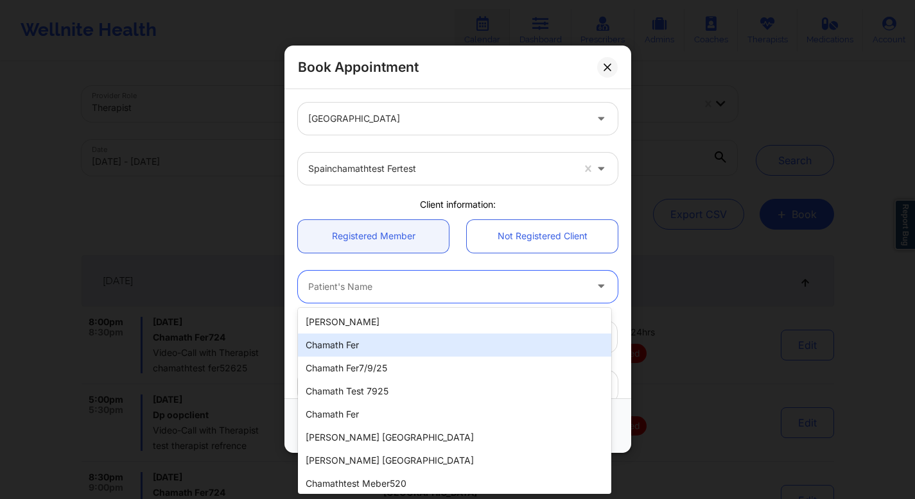
click at [382, 341] on div "chamath fer" at bounding box center [454, 345] width 313 height 23
type input "[EMAIL_ADDRESS][DOMAIN_NAME]"
type input "[PHONE_NUMBER]"
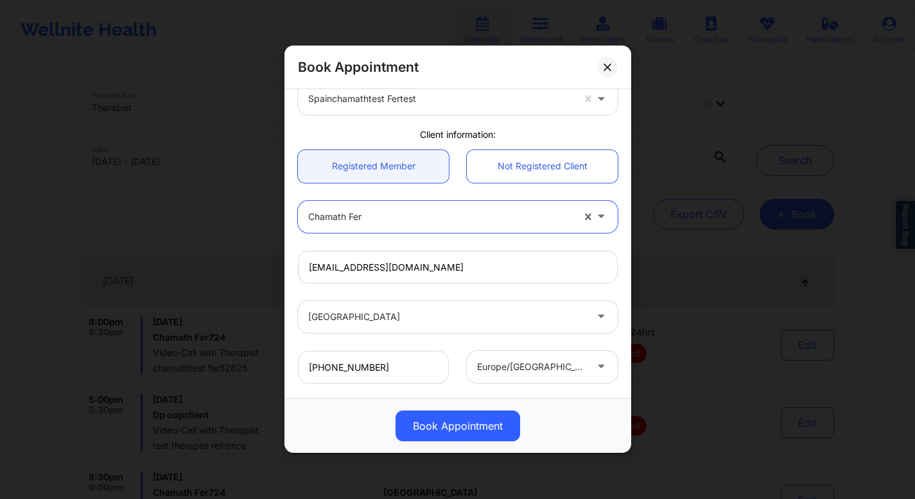
scroll to position [76, 0]
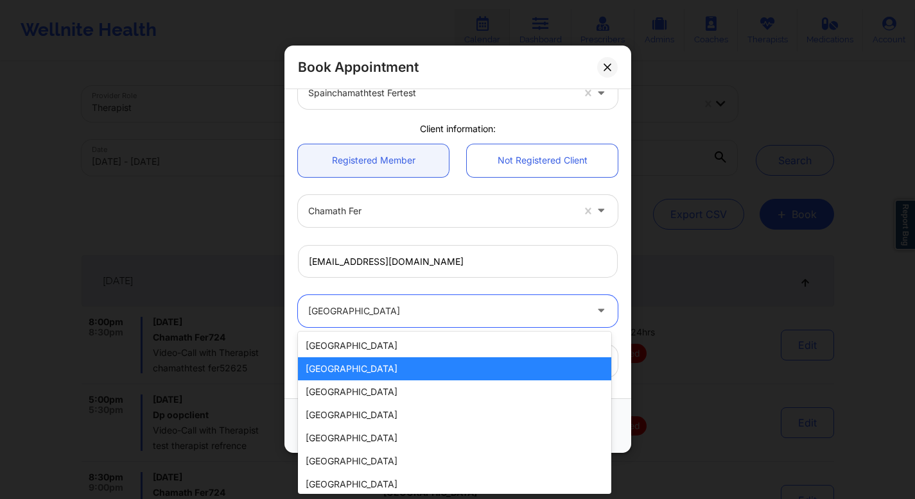
click at [396, 304] on div at bounding box center [446, 311] width 277 height 15
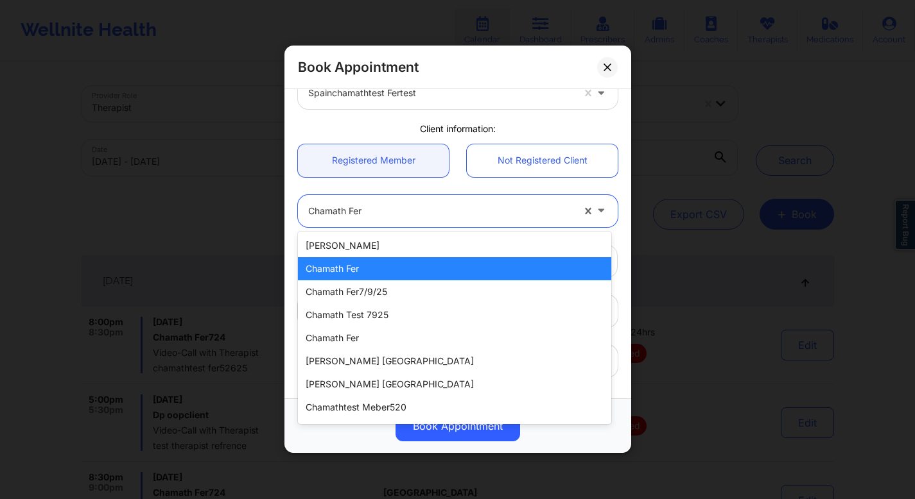
click at [341, 212] on div at bounding box center [440, 210] width 264 height 15
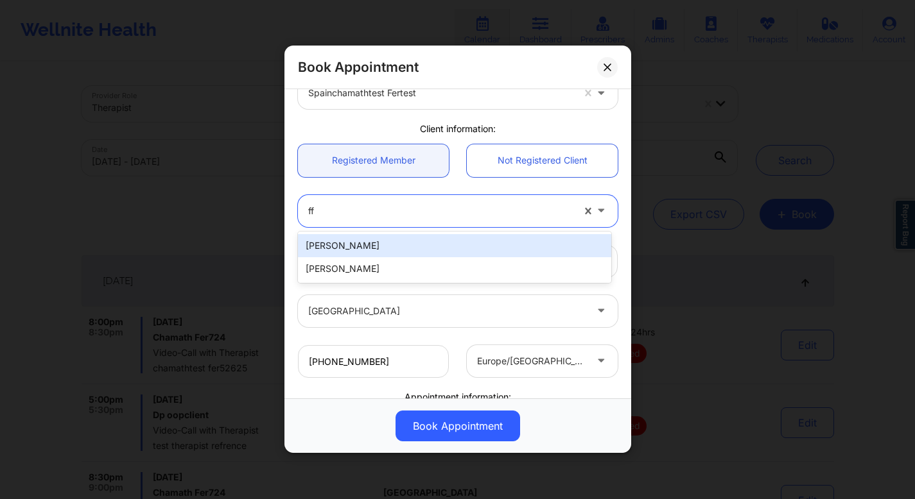
type input "f"
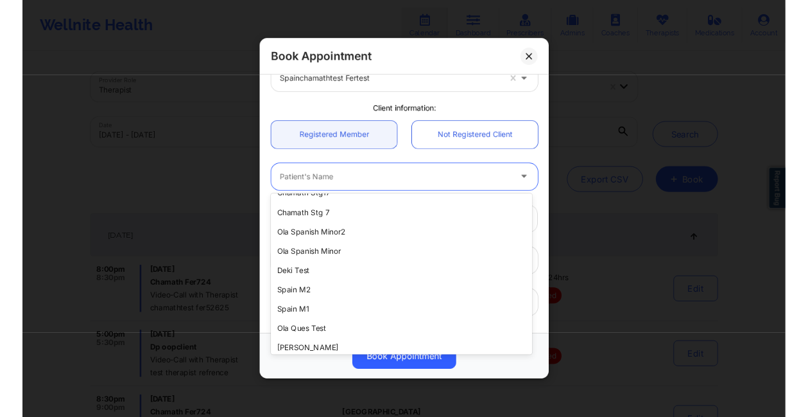
scroll to position [0, 0]
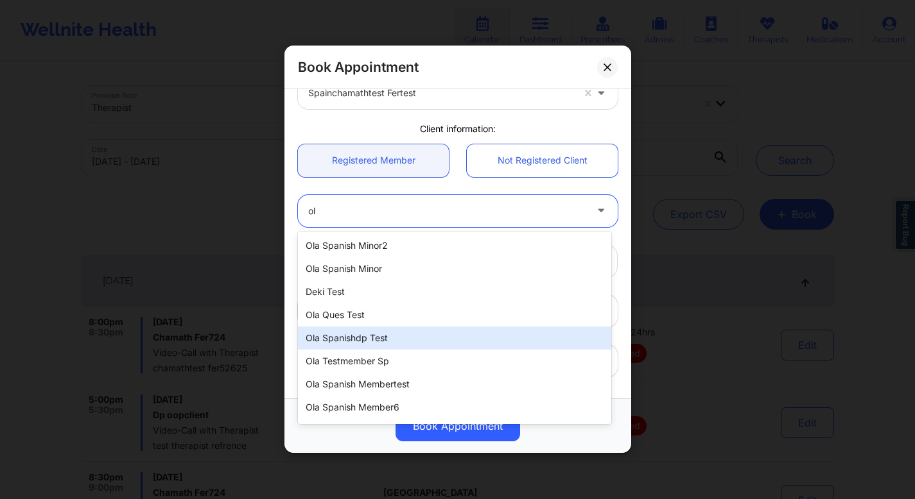
type input "ol"
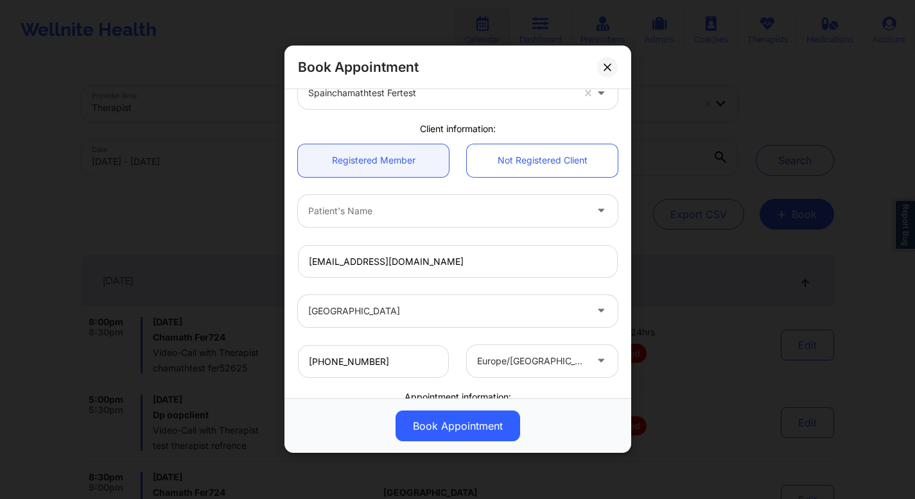
click at [440, 328] on div "[GEOGRAPHIC_DATA] spainchamathtest fertest Client information: Registered Membe…" at bounding box center [457, 243] width 347 height 309
click at [440, 73] on button at bounding box center [607, 67] width 21 height 21
